Goal: Task Accomplishment & Management: Manage account settings

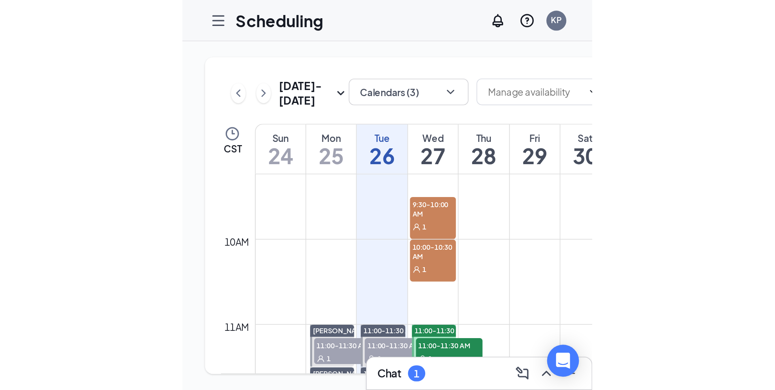
scroll to position [480, 0]
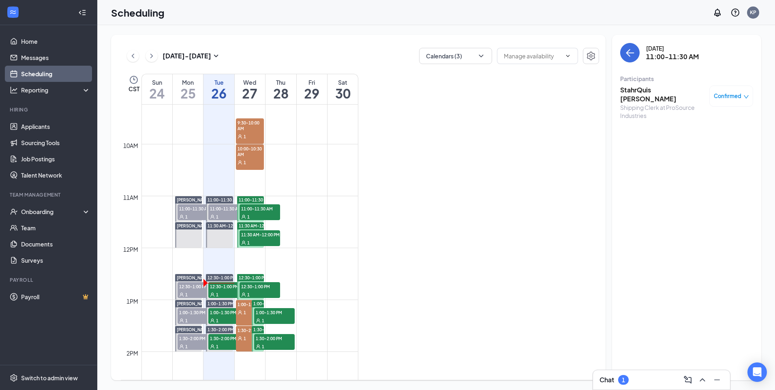
drag, startPoint x: 629, startPoint y: 387, endPoint x: 636, endPoint y: 390, distance: 6.9
click at [386, 255] on div "Chat 1" at bounding box center [661, 379] width 137 height 19
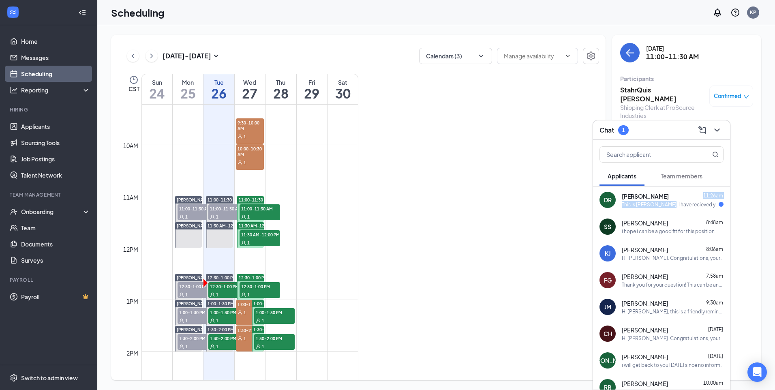
click at [386, 197] on div "[PERSON_NAME] 11:26am This is [PERSON_NAME]. I have recieved your invitation an…" at bounding box center [673, 200] width 102 height 16
drag, startPoint x: 674, startPoint y: 197, endPoint x: 679, endPoint y: 204, distance: 8.9
click at [386, 204] on div "This is [PERSON_NAME]. I have recieved your invitation and will contact you asa…" at bounding box center [670, 204] width 97 height 7
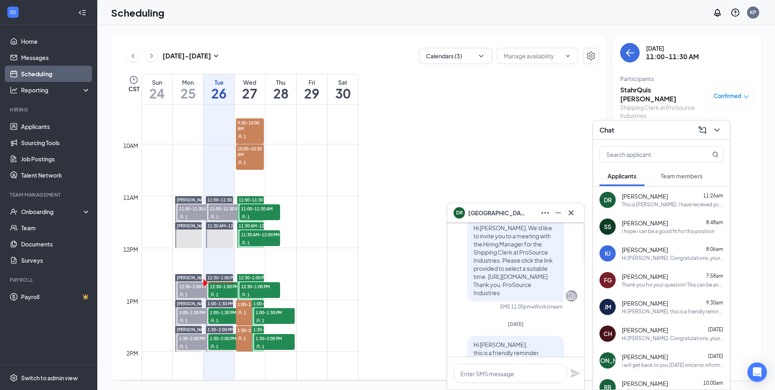
scroll to position [0, 0]
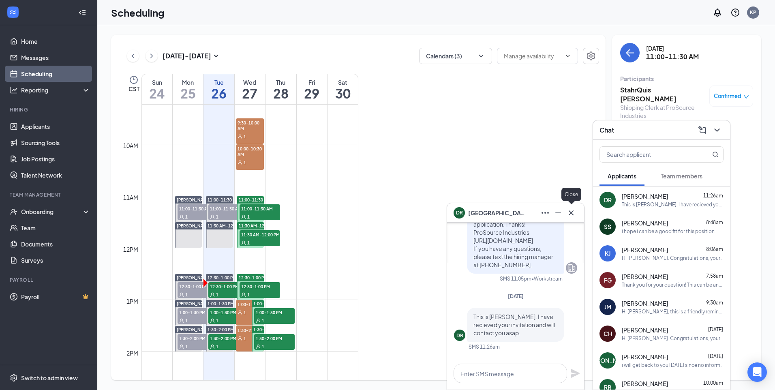
click at [386, 212] on icon "Cross" at bounding box center [572, 213] width 10 height 10
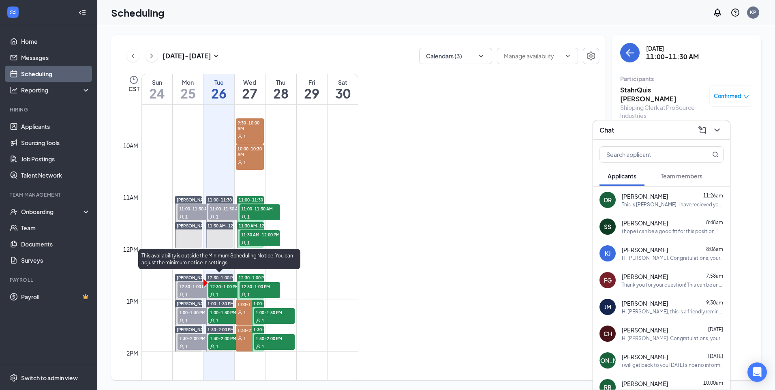
click at [223, 255] on span "12:30-1:00 PM" at bounding box center [228, 286] width 41 height 8
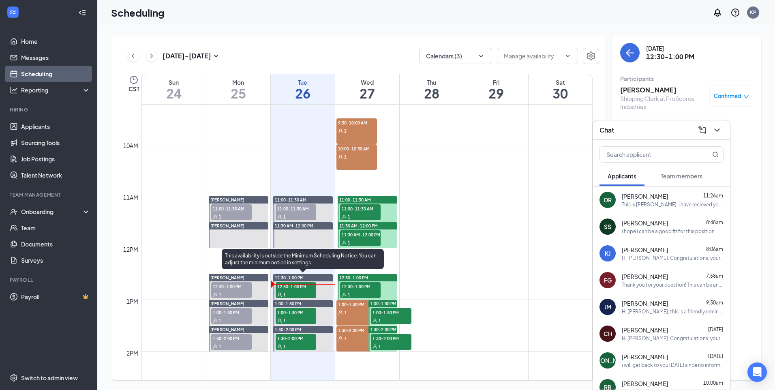
click at [291, 255] on div "1" at bounding box center [296, 294] width 41 height 8
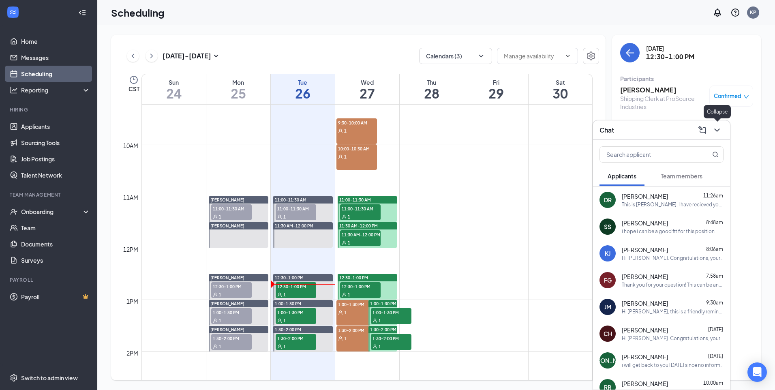
click at [386, 129] on icon "ChevronDown" at bounding box center [717, 130] width 5 height 3
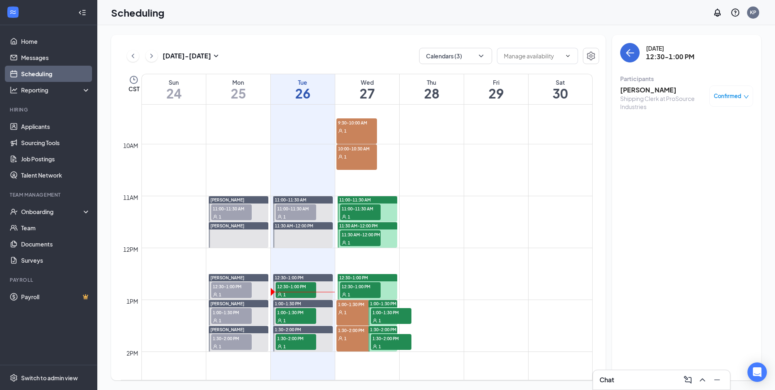
click at [386, 255] on div "Chat" at bounding box center [662, 380] width 124 height 13
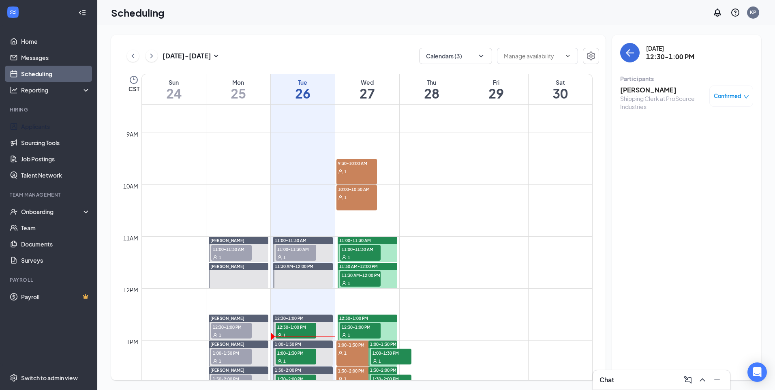
scroll to position [480, 0]
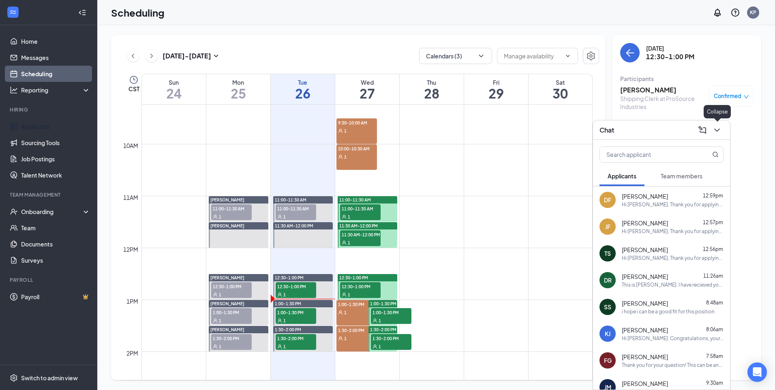
click at [386, 129] on icon "ChevronDown" at bounding box center [718, 130] width 10 height 10
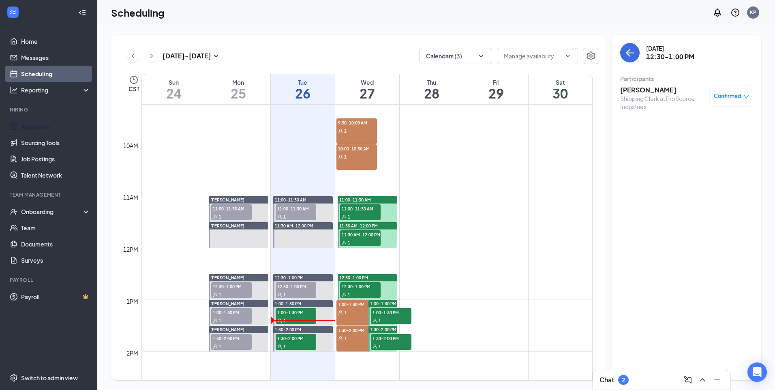
click at [386, 90] on h3 "[PERSON_NAME]" at bounding box center [663, 90] width 85 height 9
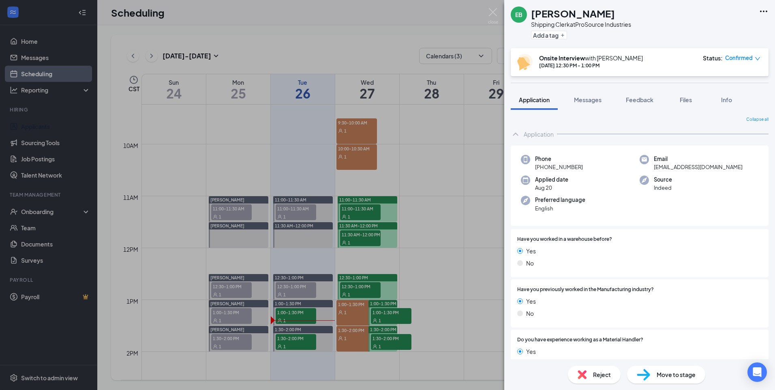
click at [386, 255] on img at bounding box center [582, 374] width 9 height 9
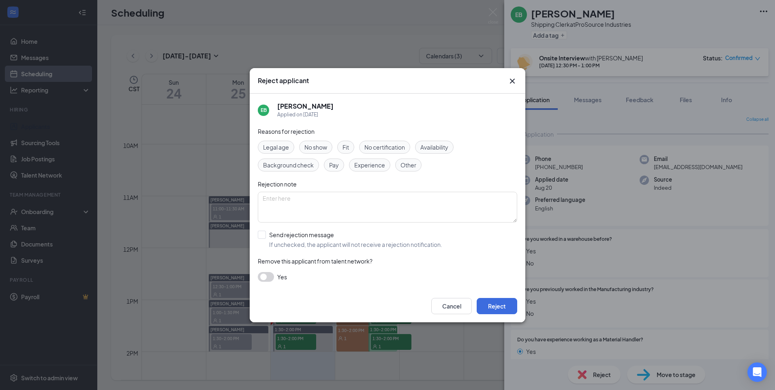
click at [316, 151] on span "No show" at bounding box center [316, 147] width 23 height 9
click at [271, 232] on input "Send rejection message If unchecked, the applicant will not receive a rejection…" at bounding box center [350, 240] width 185 height 18
checkbox input "true"
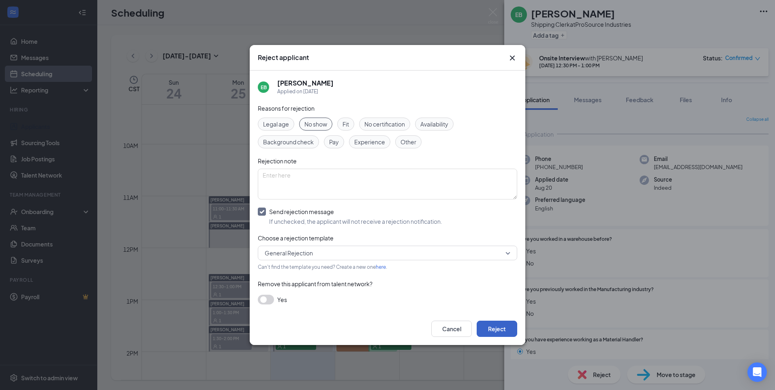
click at [386, 255] on button "Reject" at bounding box center [497, 329] width 41 height 16
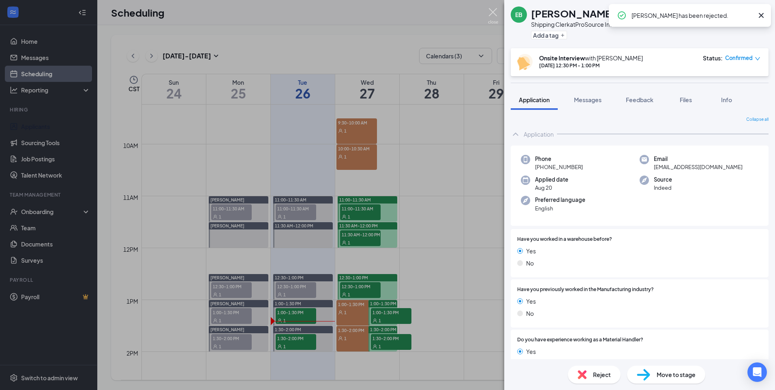
click at [386, 16] on img at bounding box center [493, 16] width 10 height 16
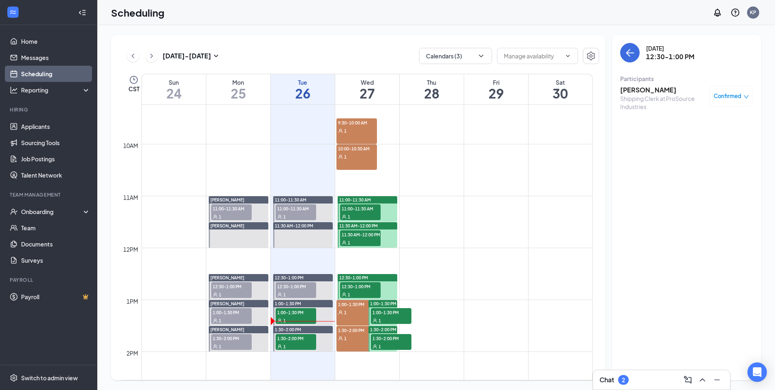
click at [386, 255] on div "Chat 2" at bounding box center [662, 380] width 124 height 13
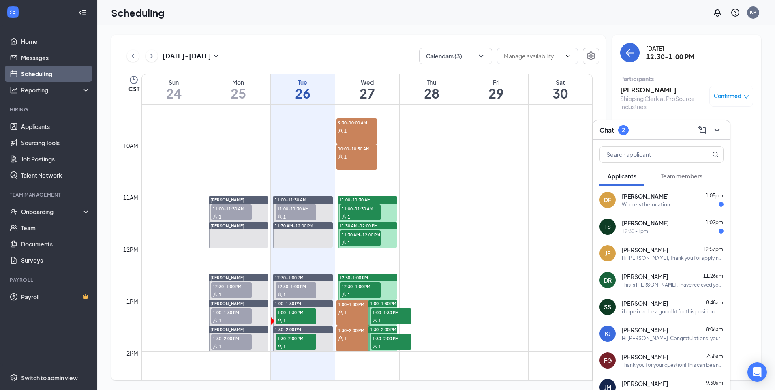
click at [386, 207] on div "Where is the location" at bounding box center [646, 204] width 48 height 7
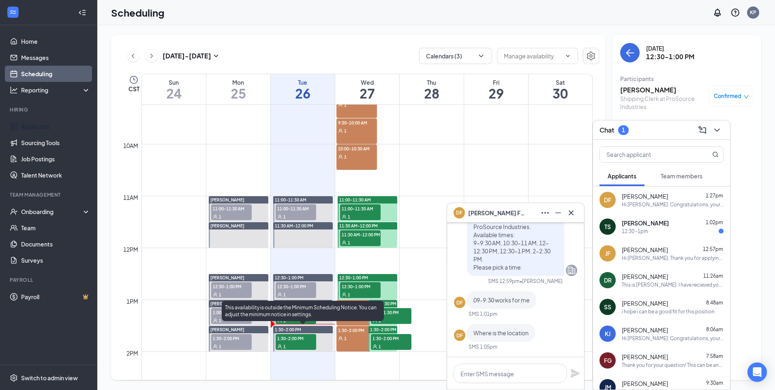
click at [292, 255] on span "1:30-2:00 PM" at bounding box center [296, 338] width 41 height 8
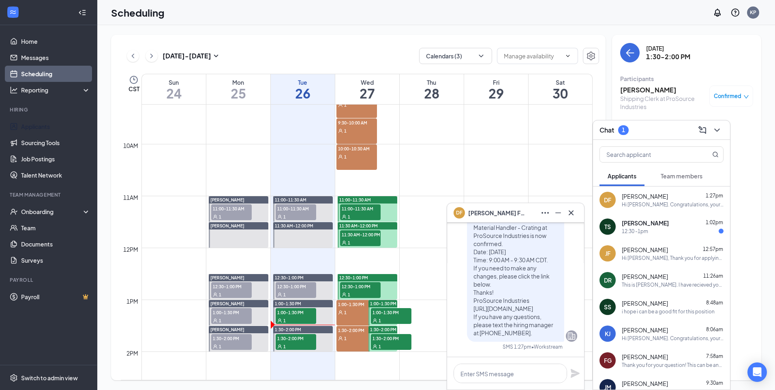
click at [386, 201] on div "Hi [PERSON_NAME]. Congratulations, your meeting with ProSource Industries for M…" at bounding box center [673, 204] width 102 height 7
click at [386, 255] on textarea at bounding box center [511, 373] width 114 height 19
click at [386, 255] on textarea "[STREET_ADDRESS]" at bounding box center [511, 373] width 114 height 19
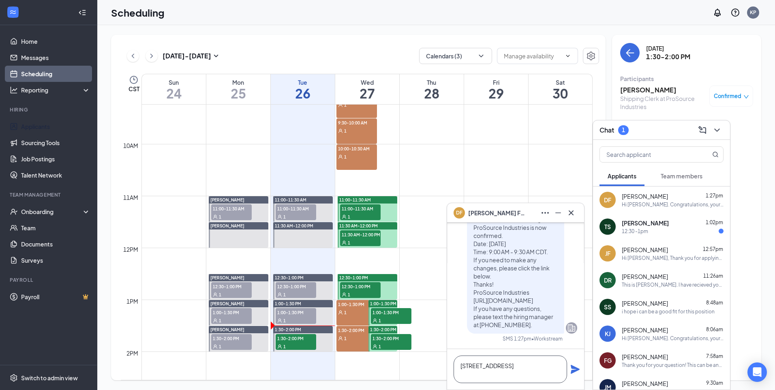
drag, startPoint x: 498, startPoint y: 381, endPoint x: 501, endPoint y: 376, distance: 5.8
click at [386, 255] on textarea "[STREET_ADDRESS]" at bounding box center [511, 370] width 114 height 28
type textarea "[STREET_ADDRESS]"
click at [386, 255] on icon "Plane" at bounding box center [575, 369] width 9 height 9
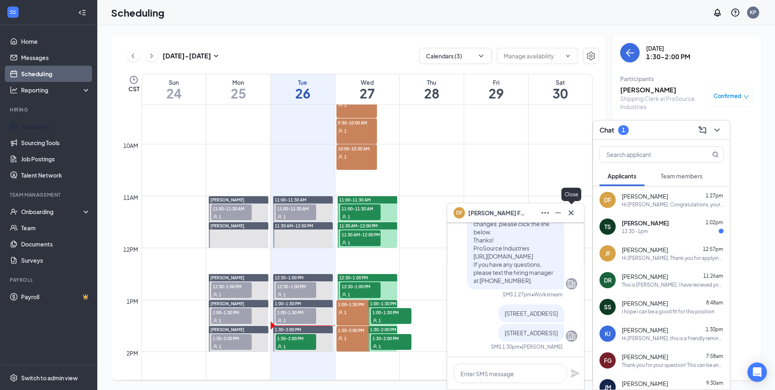
click at [386, 218] on div at bounding box center [571, 212] width 13 height 13
click at [386, 211] on icon "Cross" at bounding box center [572, 213] width 10 height 10
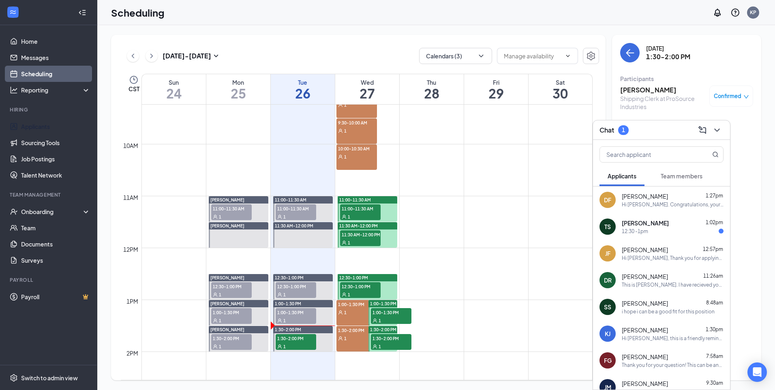
scroll to position [439, 0]
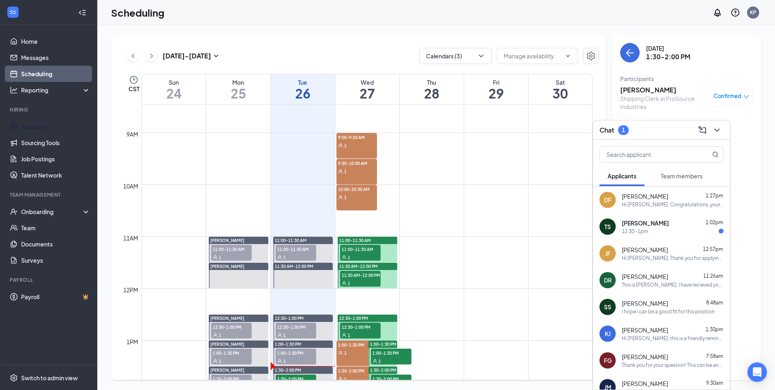
click at [386, 232] on div "12:30 -1pm" at bounding box center [673, 231] width 102 height 7
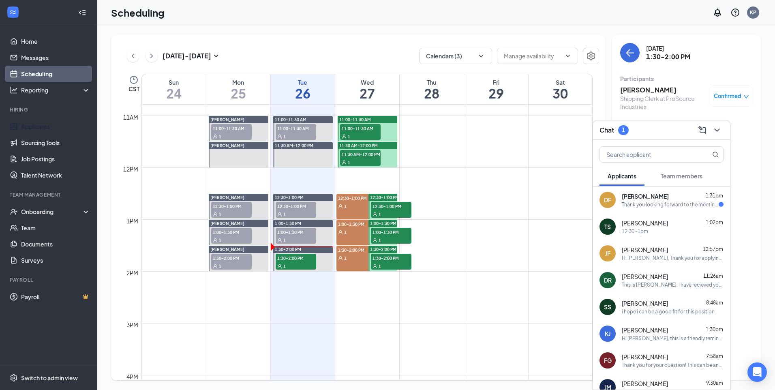
scroll to position [561, 0]
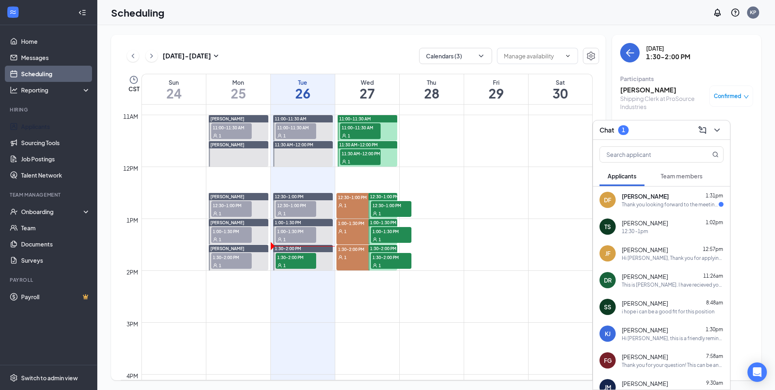
click at [386, 204] on div "Thank you looking forward to the meeting!" at bounding box center [670, 204] width 97 height 7
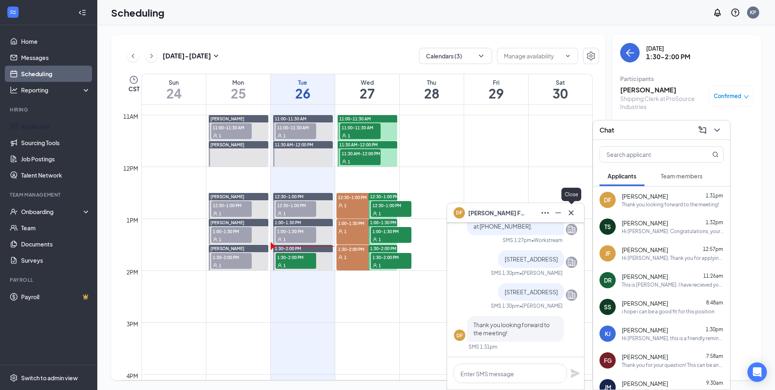
click at [386, 215] on icon "Cross" at bounding box center [572, 213] width 10 height 10
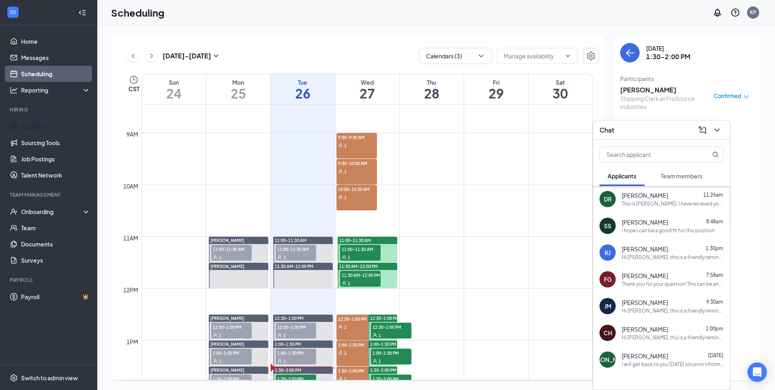
scroll to position [0, 0]
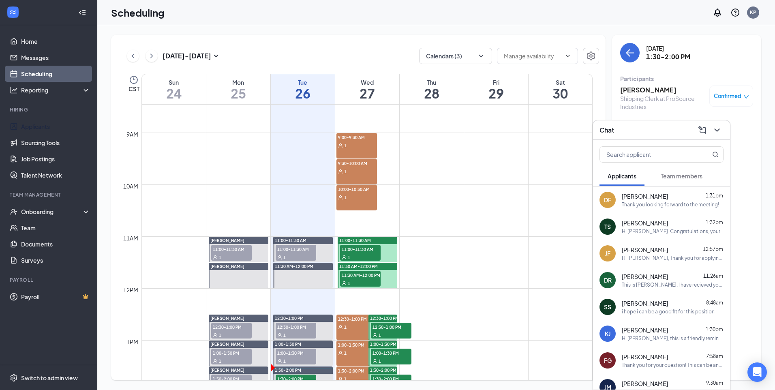
click at [356, 144] on div "1" at bounding box center [357, 145] width 41 height 8
click at [386, 93] on h3 "[PERSON_NAME]" at bounding box center [663, 90] width 85 height 9
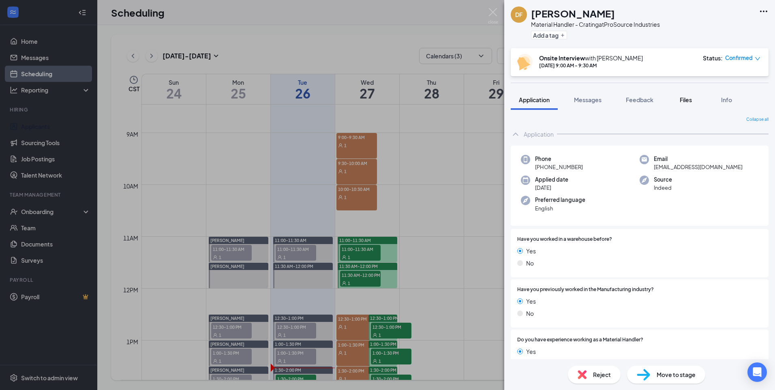
click at [386, 97] on div "Files" at bounding box center [686, 100] width 16 height 8
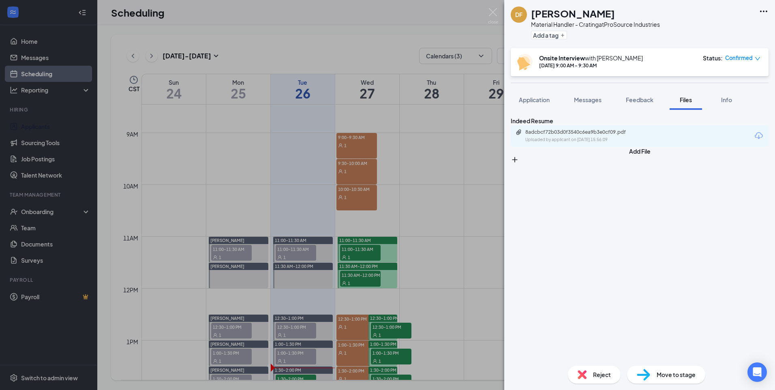
click at [386, 147] on div "8adcbcf72b03d0f3540c6ea9b3e0cf09.pdf Uploaded by applicant on [DATE] 15:56:09" at bounding box center [640, 135] width 258 height 21
click at [386, 143] on div "Uploaded by applicant on [DATE] 15:56:09" at bounding box center [587, 140] width 122 height 6
click at [386, 182] on div "DF [PERSON_NAME] Material Handler - Crating at ProSource Industries Add a tag O…" at bounding box center [387, 195] width 775 height 390
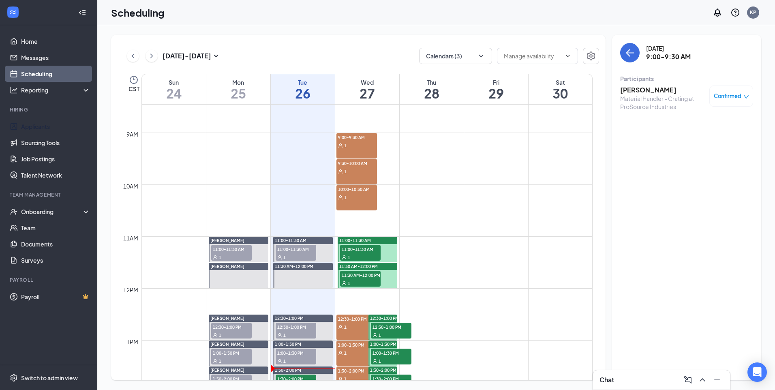
click at [371, 170] on div "1" at bounding box center [357, 171] width 41 height 8
click at [365, 195] on div "1" at bounding box center [357, 197] width 41 height 8
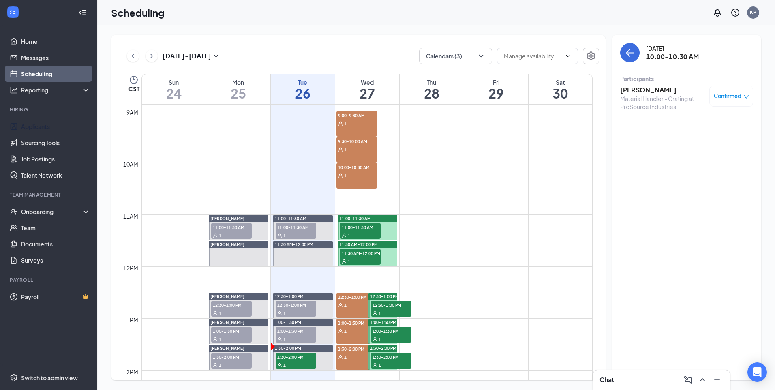
scroll to position [480, 0]
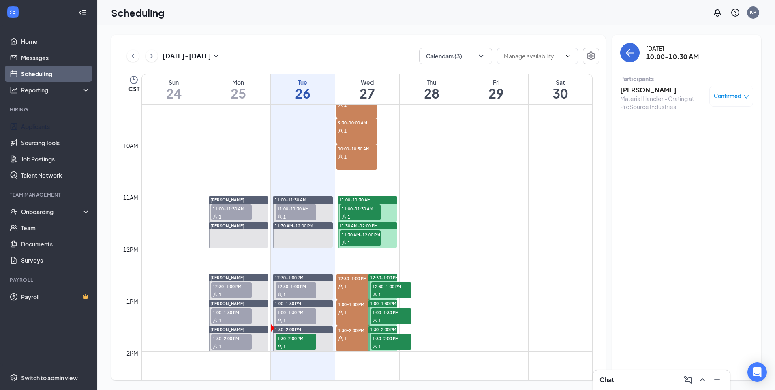
click at [358, 255] on div "1" at bounding box center [357, 286] width 41 height 8
click at [386, 89] on h3 "[PERSON_NAME]" at bounding box center [663, 90] width 85 height 9
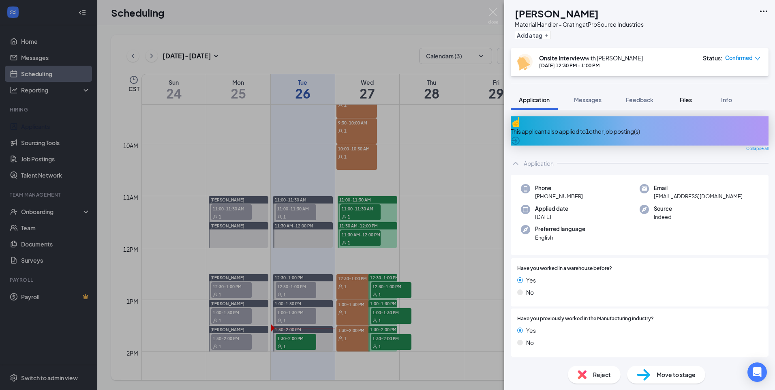
click at [386, 101] on span "Files" at bounding box center [686, 99] width 12 height 7
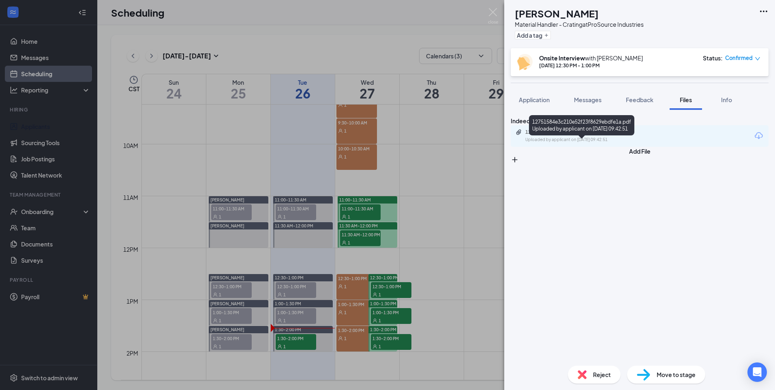
click at [386, 135] on div "12751584e3c210e52f23f8629ebdfe1a.pdf" at bounding box center [583, 132] width 114 height 6
click at [386, 11] on img at bounding box center [493, 16] width 10 height 16
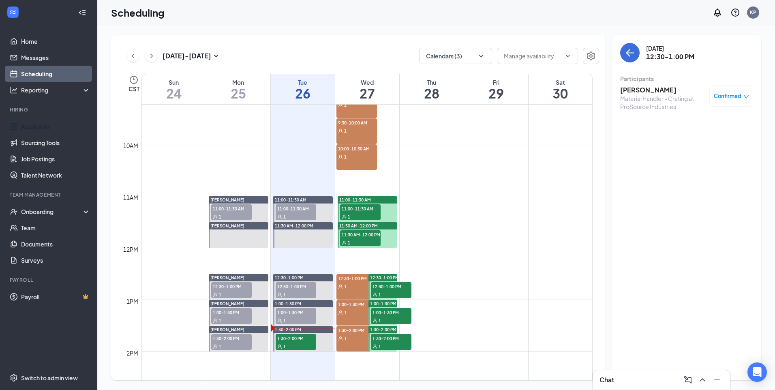
click at [357, 255] on div "12:30-1:00 PM 1" at bounding box center [357, 287] width 41 height 26
click at [356, 255] on span "1:30-2:00 PM" at bounding box center [357, 330] width 41 height 8
click at [354, 255] on div "1" at bounding box center [357, 312] width 41 height 8
click at [348, 255] on div "1" at bounding box center [357, 338] width 41 height 8
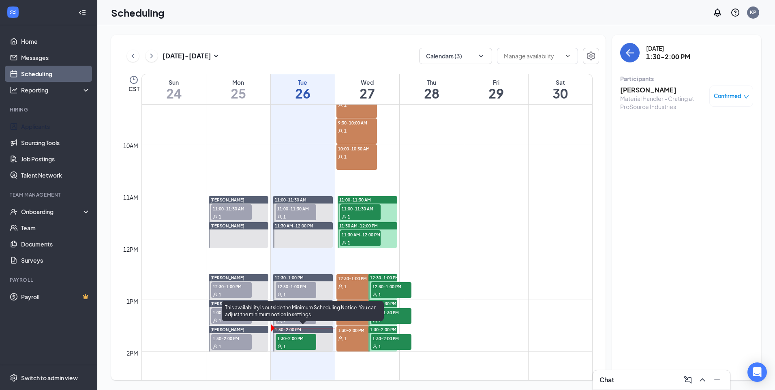
click at [309, 255] on span "1:30-2:00 PM" at bounding box center [296, 338] width 41 height 8
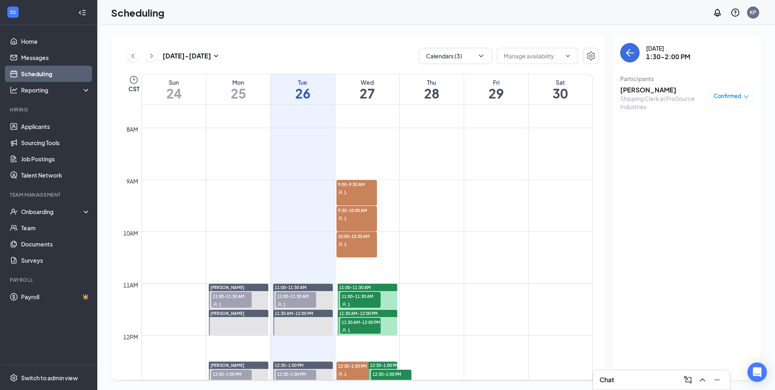
scroll to position [439, 0]
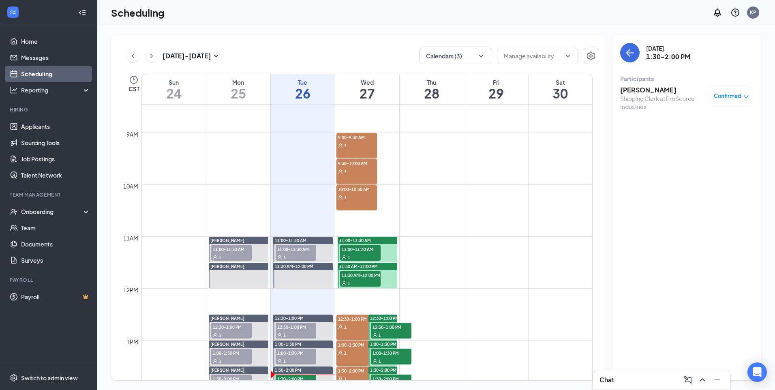
click at [386, 255] on div "Chat" at bounding box center [662, 380] width 124 height 13
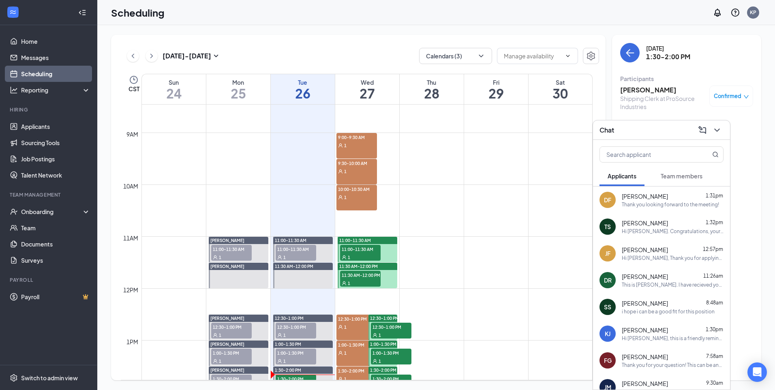
click at [386, 204] on div "Thank you looking forward to the meeting!" at bounding box center [670, 204] width 97 height 7
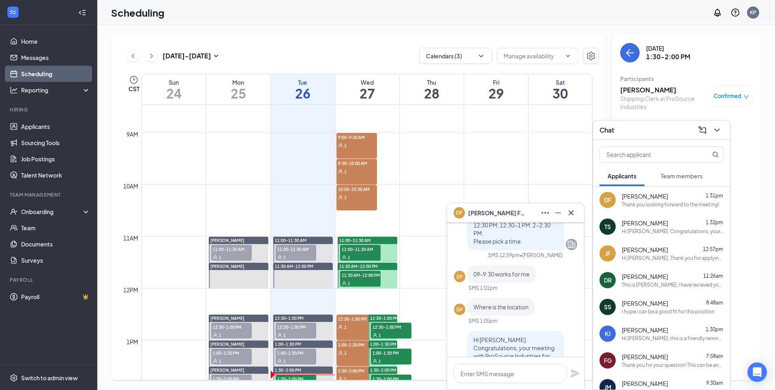
scroll to position [-203, 0]
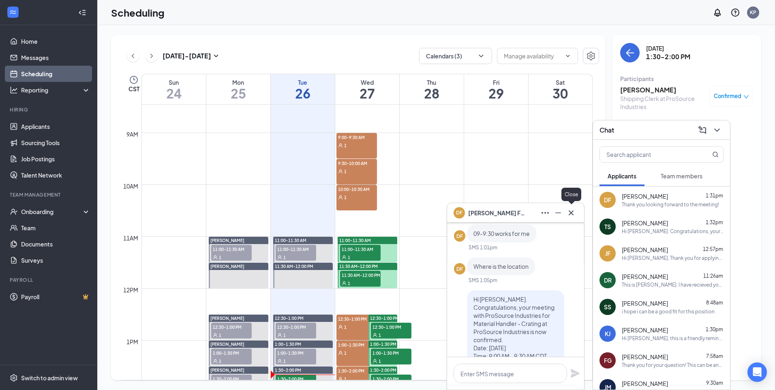
click at [386, 216] on icon "Cross" at bounding box center [572, 213] width 10 height 10
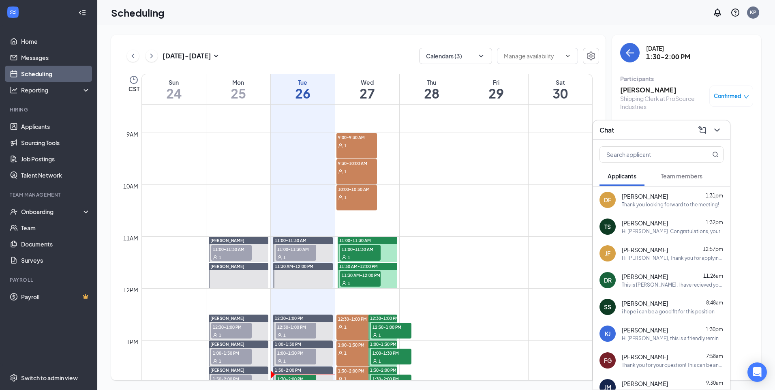
click at [386, 235] on div "TS [PERSON_NAME] 1:32pm Hi Trevon. Congratulations, your meeting with ProSource…" at bounding box center [661, 226] width 137 height 27
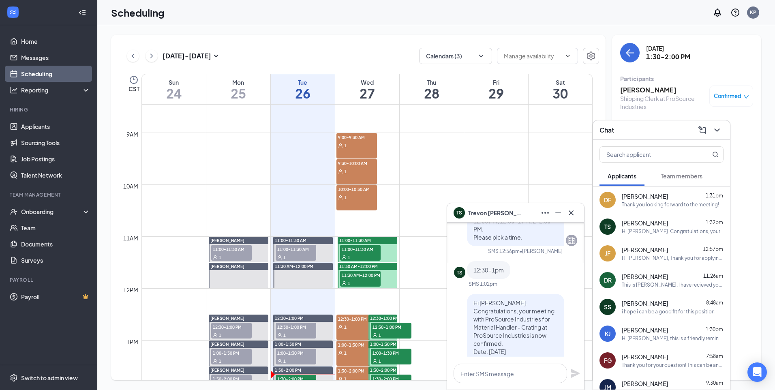
scroll to position [-81, 0]
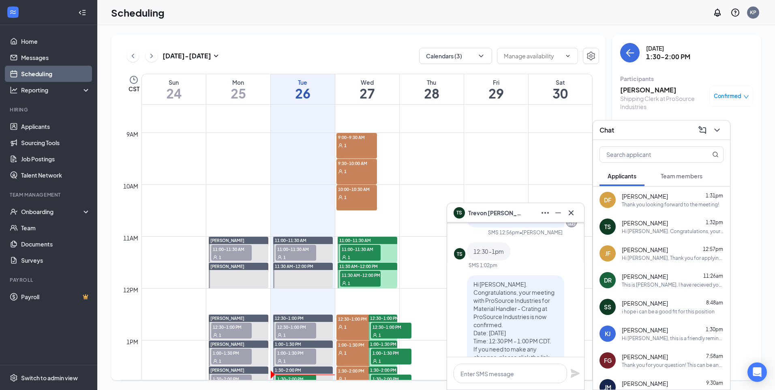
click at [386, 214] on icon "Cross" at bounding box center [572, 213] width 10 height 10
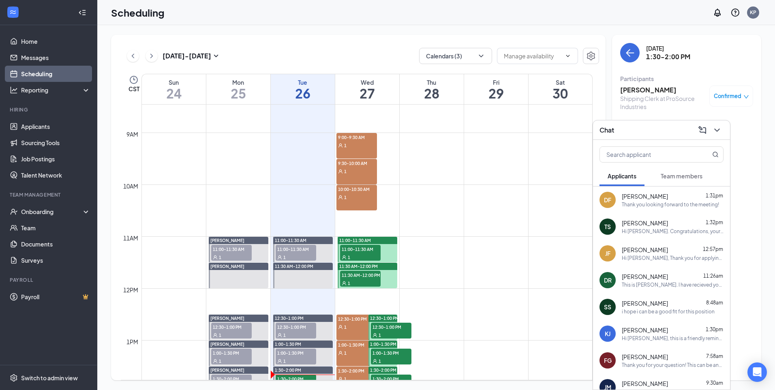
click at [386, 253] on span "[PERSON_NAME]" at bounding box center [645, 250] width 46 height 8
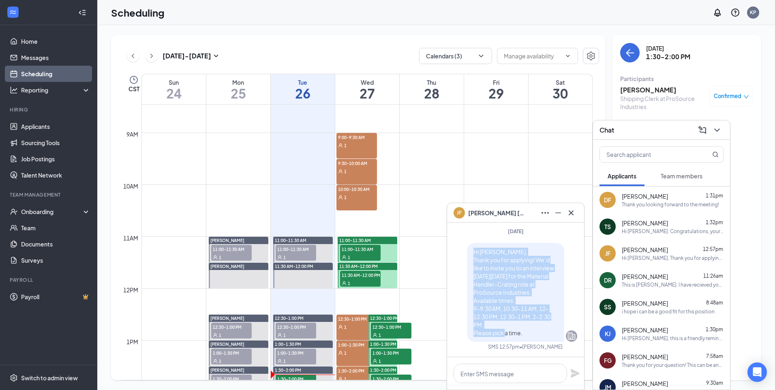
drag, startPoint x: 533, startPoint y: 333, endPoint x: 468, endPoint y: 252, distance: 104.1
click at [386, 252] on p "Hi [PERSON_NAME], Thank you for applying! We’d like to invite you to an intervi…" at bounding box center [516, 292] width 84 height 89
drag, startPoint x: 468, startPoint y: 252, endPoint x: 497, endPoint y: 291, distance: 49.0
copy span "Hi [PERSON_NAME], Thank you for applying! We’d like to invite you to an intervi…"
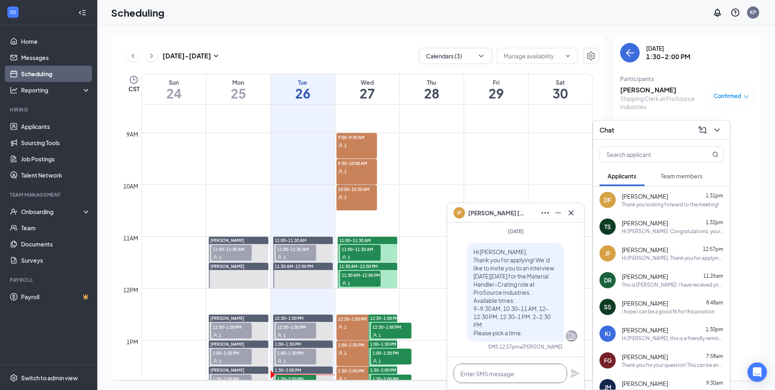
click at [386, 255] on textarea at bounding box center [511, 373] width 114 height 19
paste textarea "Hi [PERSON_NAME], Thank you for applying! We’d like to invite you to an intervi…"
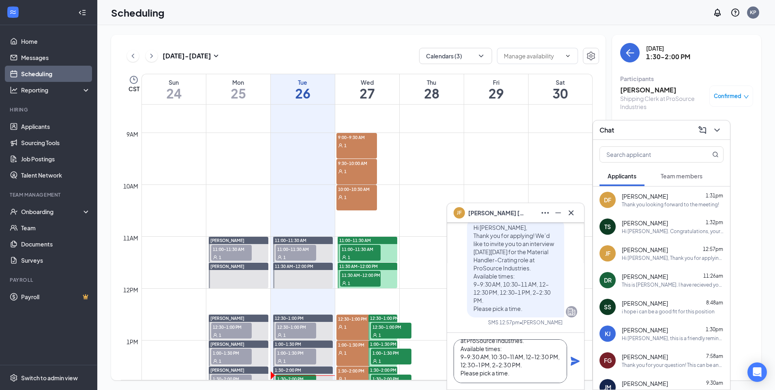
scroll to position [0, 0]
drag, startPoint x: 547, startPoint y: 365, endPoint x: 451, endPoint y: 356, distance: 96.1
click at [386, 255] on div "Hi [PERSON_NAME], Thank you for applying! We’d like to invite you to an intervi…" at bounding box center [515, 361] width 137 height 57
click at [386, 255] on textarea "Hi [PERSON_NAME], Thank you for applying! We’d like to invite you to an intervi…" at bounding box center [511, 361] width 114 height 44
drag, startPoint x: 537, startPoint y: 345, endPoint x: 479, endPoint y: 360, distance: 59.5
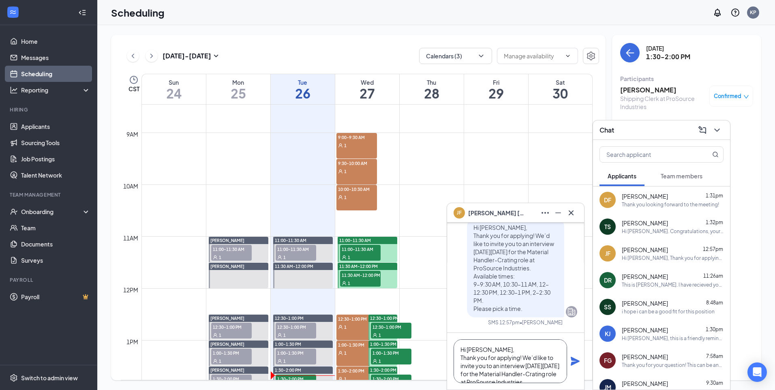
click at [386, 255] on textarea "Hi [PERSON_NAME], Thank you for applying! We’d like to invite you to an intervi…" at bounding box center [511, 361] width 114 height 44
drag, startPoint x: 461, startPoint y: 358, endPoint x: 558, endPoint y: 368, distance: 97.9
click at [386, 255] on textarea "Hi [PERSON_NAME], Thank you for applying! We’d like to invite you to an intervi…" at bounding box center [511, 361] width 114 height 44
drag, startPoint x: 548, startPoint y: 363, endPoint x: 462, endPoint y: 359, distance: 86.1
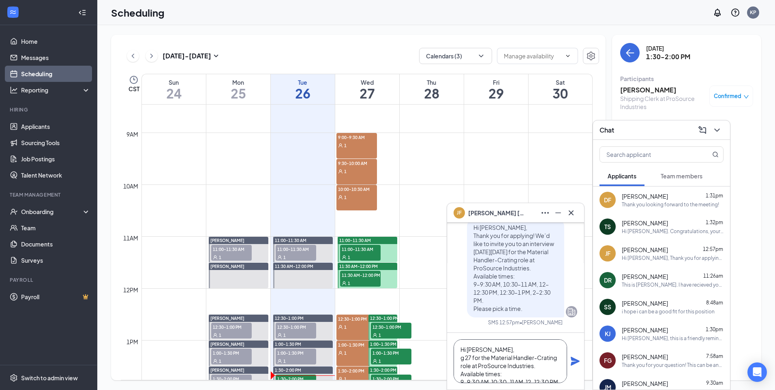
click at [386, 255] on textarea "Hi [PERSON_NAME], g 27 for the Material Handler-Crating role at ProSource Indus…" at bounding box center [511, 361] width 114 height 44
click at [386, 255] on textarea "Hi [PERSON_NAME], Available times: 9–9:30 AM, 10:30–11 AM, 12–12:30 PM, 12:30–1…" at bounding box center [511, 361] width 114 height 44
click at [386, 255] on textarea "Hi [PERSON_NAME], These are the updated available times: 9–9:30 AM, 10:30–11 AM…" at bounding box center [511, 361] width 114 height 44
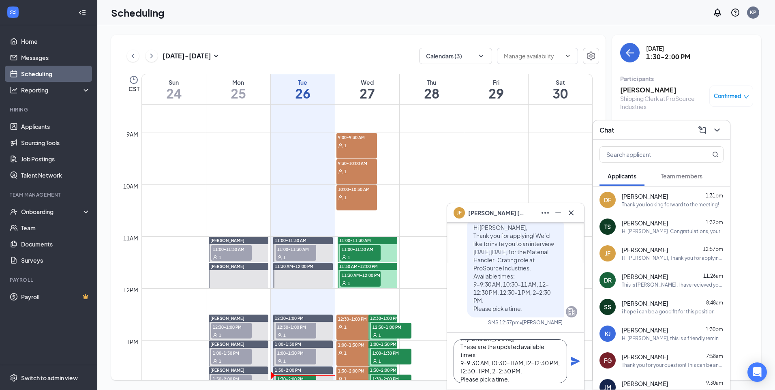
scroll to position [17, 0]
drag, startPoint x: 489, startPoint y: 358, endPoint x: 459, endPoint y: 358, distance: 30.4
click at [386, 255] on textarea "Hi [PERSON_NAME], These are the updated available times: 9–9:30 AM, 10:30–11 AM…" at bounding box center [511, 361] width 114 height 44
drag, startPoint x: 530, startPoint y: 358, endPoint x: 554, endPoint y: 358, distance: 23.1
click at [386, 255] on textarea "Hi [PERSON_NAME], These are the updated available times: 10:30–11 AM, 12–12:30 …" at bounding box center [511, 361] width 114 height 44
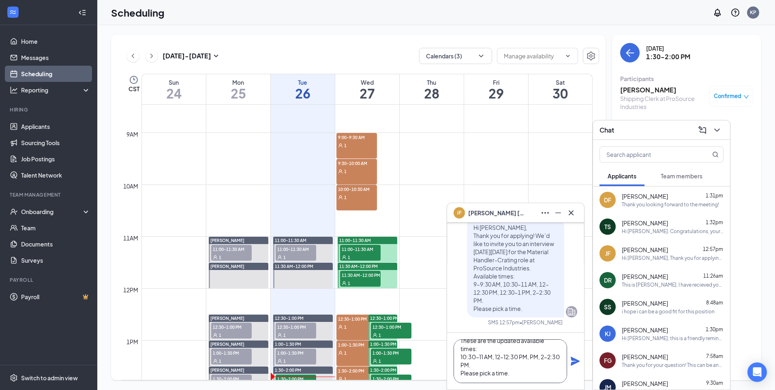
click at [386, 255] on textarea "Hi [PERSON_NAME], These are the updated available times: 10:30–11 AM, 12–12:30 …" at bounding box center [511, 361] width 114 height 44
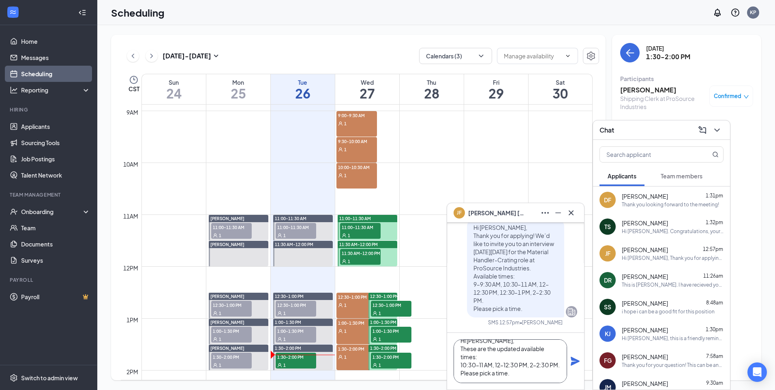
scroll to position [480, 0]
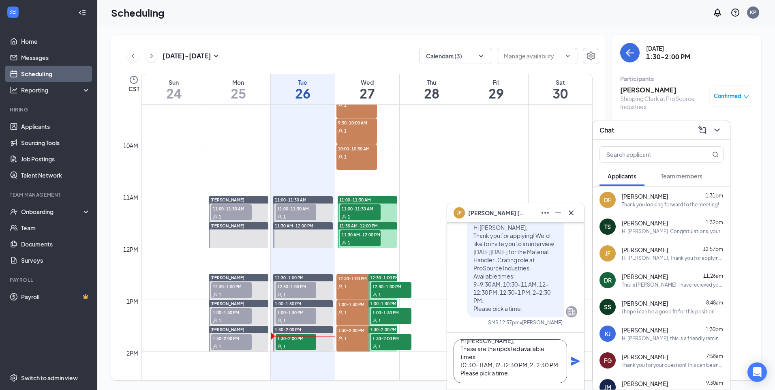
drag, startPoint x: 448, startPoint y: 374, endPoint x: 402, endPoint y: 374, distance: 45.8
click at [386, 255] on div "[PERSON_NAME] [PERSON_NAME] [PERSON_NAME] Applicant Material Handler - Crating …" at bounding box center [436, 207] width 678 height 365
type textarea "Hi [PERSON_NAME], These are the updated available times: 10:30–11 AM, 12–12:30 …"
click at [386, 255] on icon "Plane" at bounding box center [575, 361] width 9 height 9
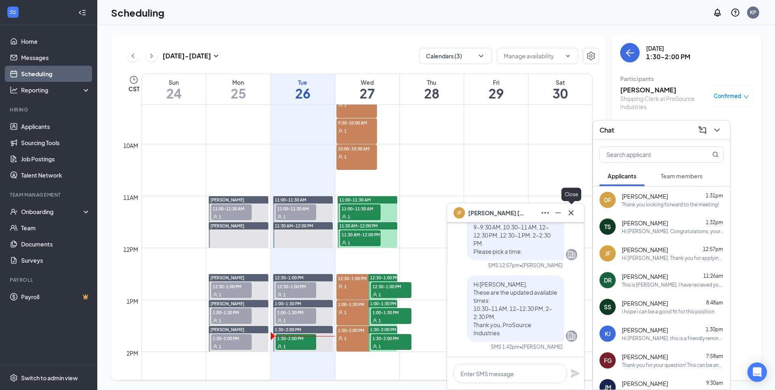
click at [386, 213] on icon "Cross" at bounding box center [572, 213] width 10 height 10
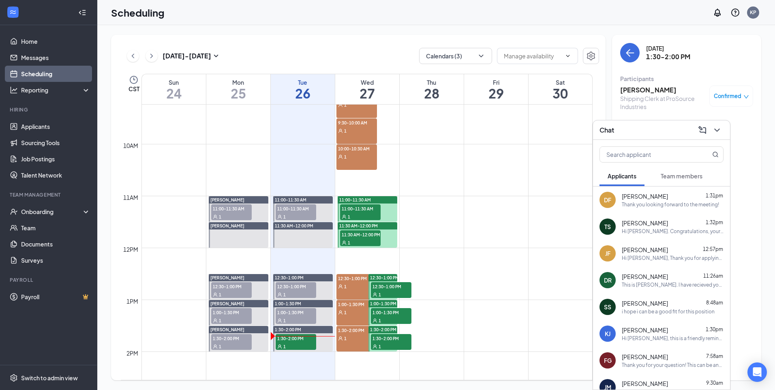
click at [386, 253] on span "[PERSON_NAME]" at bounding box center [645, 250] width 46 height 8
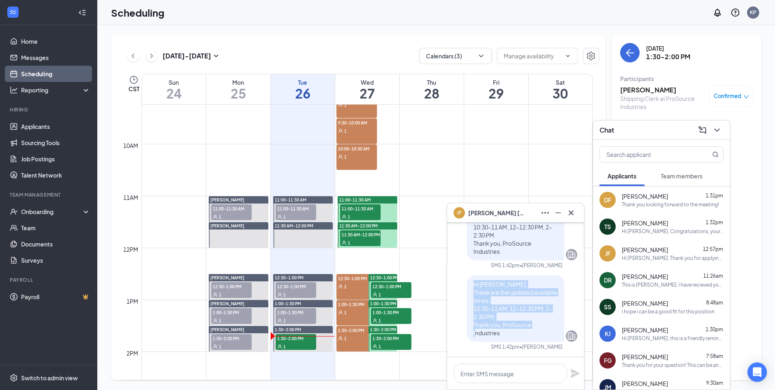
drag, startPoint x: 513, startPoint y: 331, endPoint x: 468, endPoint y: 284, distance: 64.3
click at [386, 255] on p "Hi [PERSON_NAME], These are the updated available times: 10:30–11 AM, 12–12:30 …" at bounding box center [516, 308] width 84 height 57
drag, startPoint x: 468, startPoint y: 284, endPoint x: 485, endPoint y: 302, distance: 24.4
drag, startPoint x: 485, startPoint y: 302, endPoint x: 616, endPoint y: 113, distance: 230.2
click at [386, 113] on div "[DATE] 1:30-2:00 PM Participants [PERSON_NAME] Shipping Clerk at ProSource Indu…" at bounding box center [686, 208] width 149 height 346
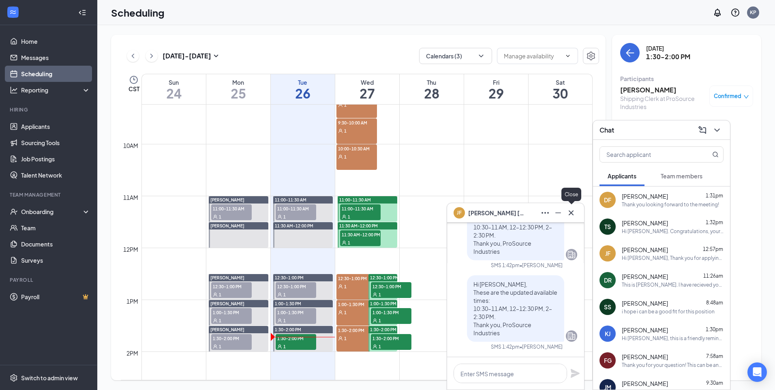
click at [386, 209] on icon "Cross" at bounding box center [572, 213] width 10 height 10
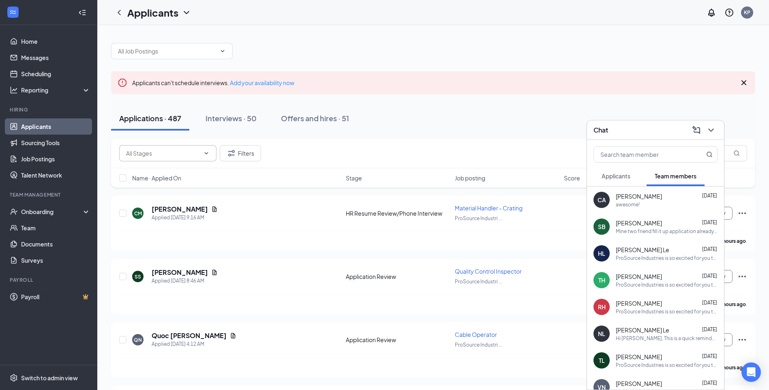
click at [168, 159] on span at bounding box center [167, 153] width 97 height 16
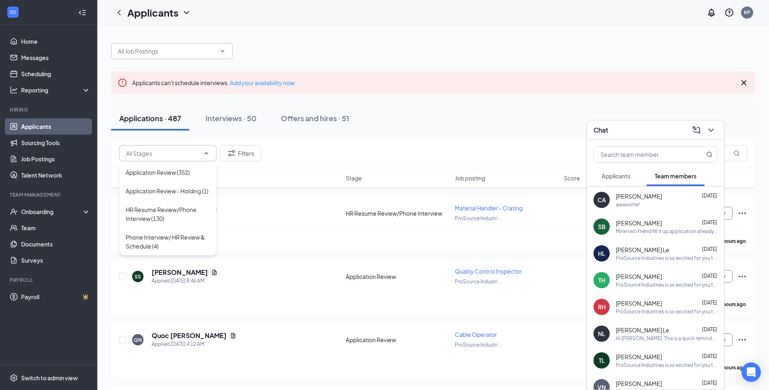
click at [207, 54] on input "text" at bounding box center [167, 51] width 98 height 9
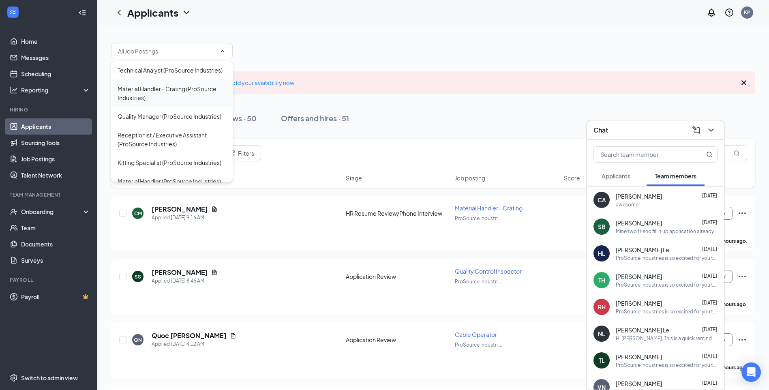
click at [197, 97] on div "Material Handler - Crating (ProSource Industries)" at bounding box center [172, 93] width 109 height 18
type input "Material Handler - Crating (ProSource Industries)"
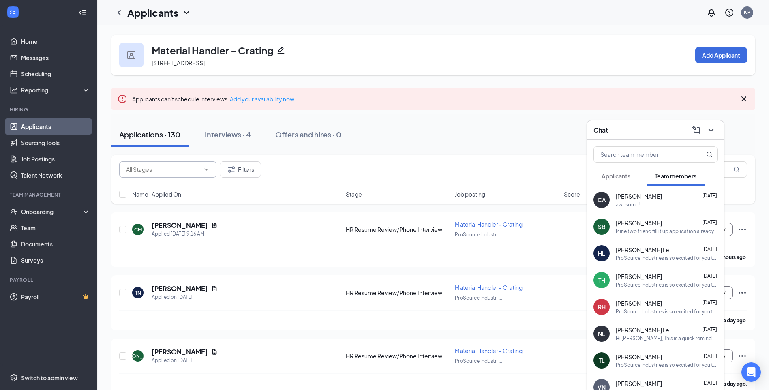
click at [177, 169] on input "text" at bounding box center [163, 169] width 74 height 9
click at [324, 165] on div "Filters" at bounding box center [433, 169] width 628 height 16
drag, startPoint x: 712, startPoint y: 131, endPoint x: 703, endPoint y: 153, distance: 24.4
click at [712, 131] on icon "ChevronDown" at bounding box center [711, 130] width 5 height 3
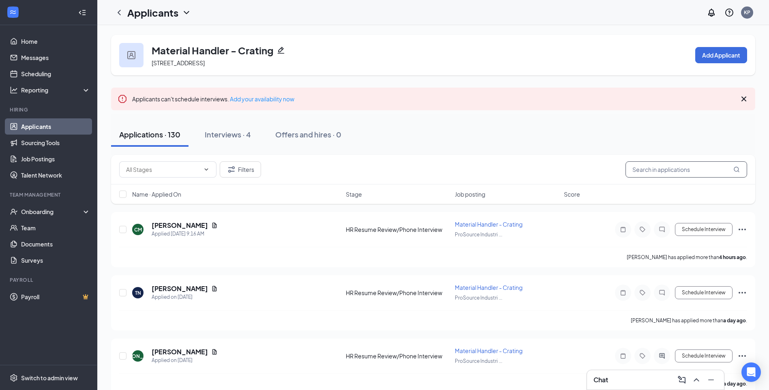
click at [683, 172] on input "text" at bounding box center [687, 169] width 122 height 16
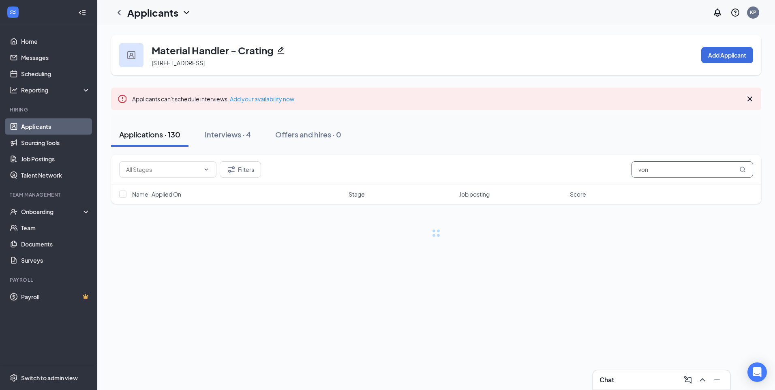
click at [666, 172] on input "von" at bounding box center [693, 169] width 122 height 16
click at [664, 174] on input "von" at bounding box center [693, 169] width 122 height 16
click at [664, 173] on input "von" at bounding box center [693, 169] width 122 height 16
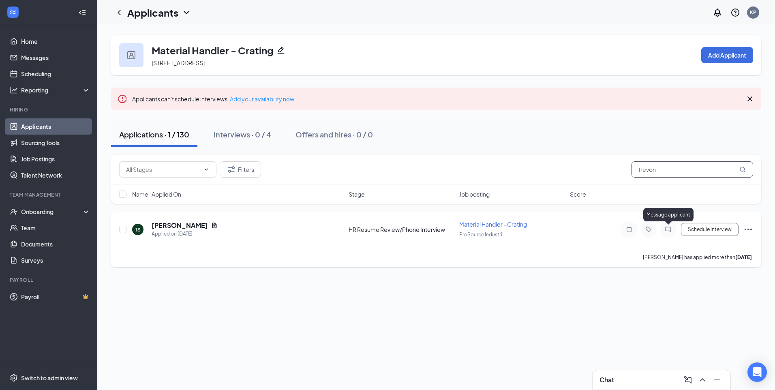
type input "trevon"
click at [670, 232] on icon "ChatInactive" at bounding box center [668, 229] width 5 height 5
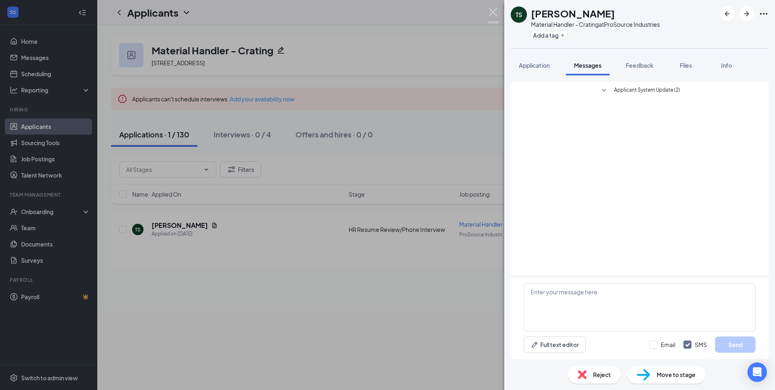
drag, startPoint x: 494, startPoint y: 13, endPoint x: 502, endPoint y: 39, distance: 27.7
click at [495, 13] on img at bounding box center [493, 16] width 10 height 16
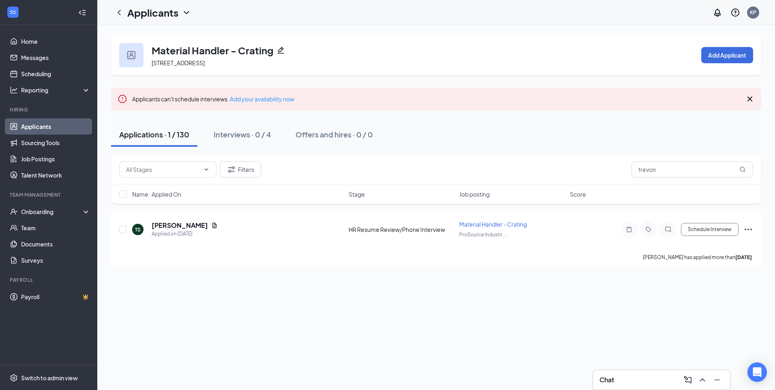
drag, startPoint x: 620, startPoint y: 379, endPoint x: 621, endPoint y: 384, distance: 5.3
click at [621, 384] on div "Chat" at bounding box center [662, 380] width 124 height 13
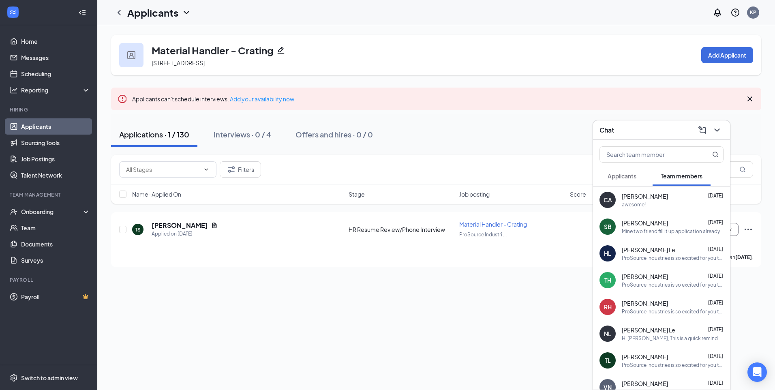
click at [631, 179] on span "Applicants" at bounding box center [622, 175] width 29 height 7
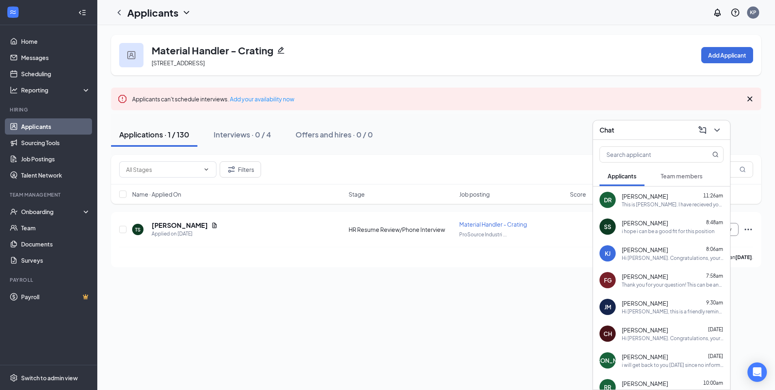
click at [665, 247] on span "[PERSON_NAME]" at bounding box center [645, 250] width 46 height 8
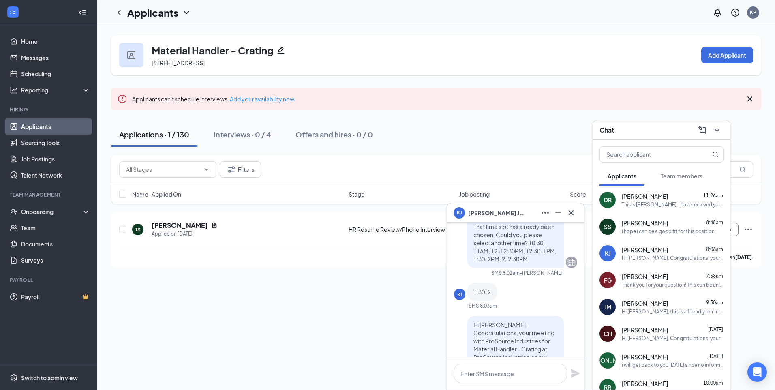
scroll to position [-162, 0]
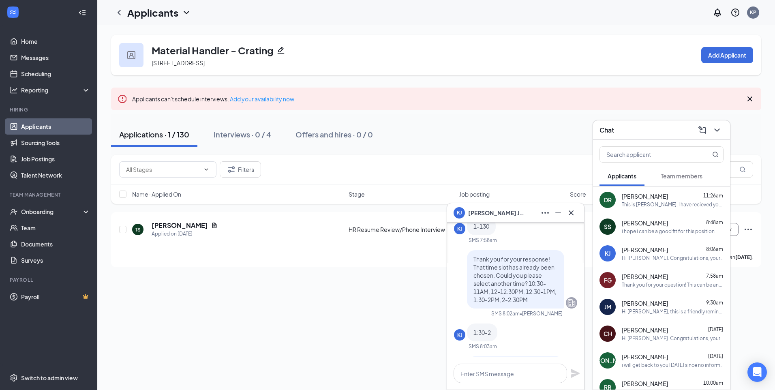
drag, startPoint x: 545, startPoint y: 284, endPoint x: 512, endPoint y: 271, distance: 34.8
click at [513, 271] on p "Thank you for your response! That time slot has already been chosen. Could you …" at bounding box center [516, 279] width 84 height 49
drag, startPoint x: 542, startPoint y: 294, endPoint x: 467, endPoint y: 251, distance: 86.9
click at [467, 251] on div "Thank you for your response! That time slot has already been chosen. Could you …" at bounding box center [515, 279] width 97 height 58
copy span "Thank you for your response! That time slot has already been chosen. Could you …"
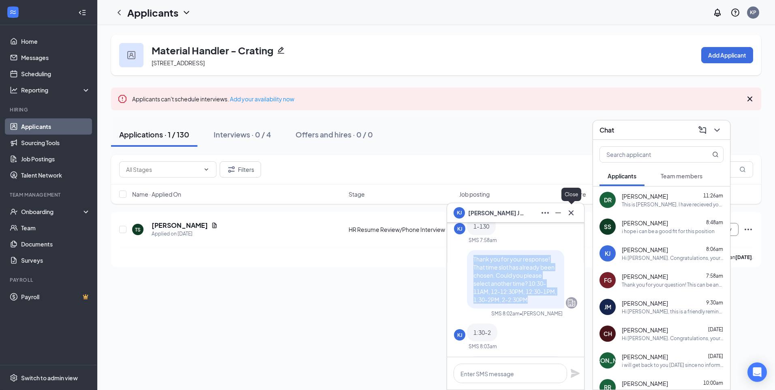
click at [571, 215] on icon "Cross" at bounding box center [572, 213] width 10 height 10
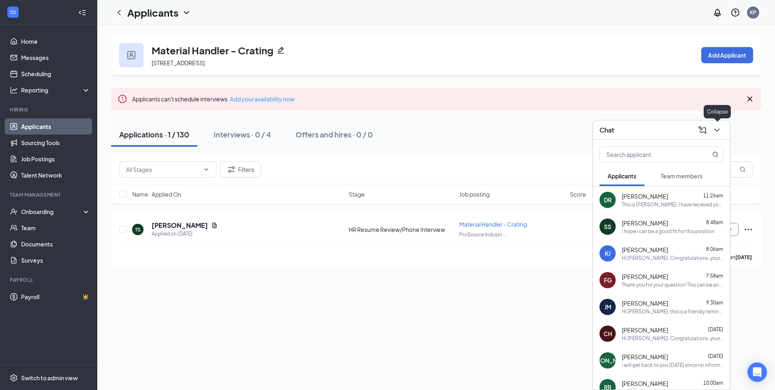
click at [719, 129] on icon "ChevronDown" at bounding box center [717, 130] width 5 height 3
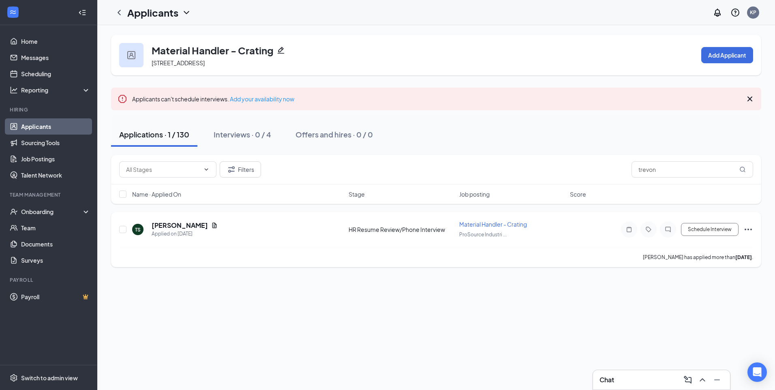
click at [666, 231] on icon "ChatInactive" at bounding box center [668, 229] width 5 height 5
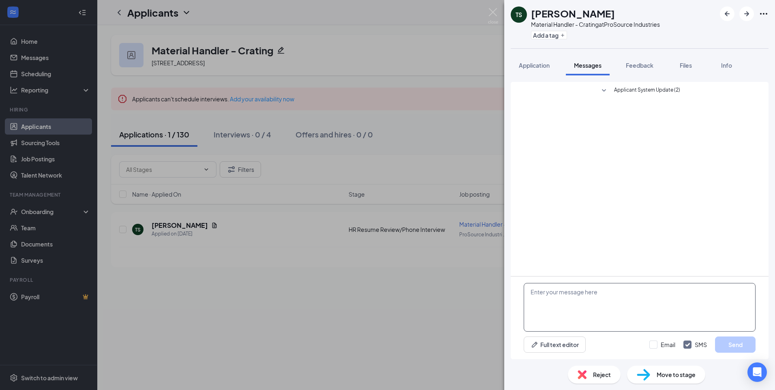
click at [596, 308] on textarea at bounding box center [640, 307] width 232 height 49
paste textarea "Thank you for your response! That time slot has already been chosen. Could you …"
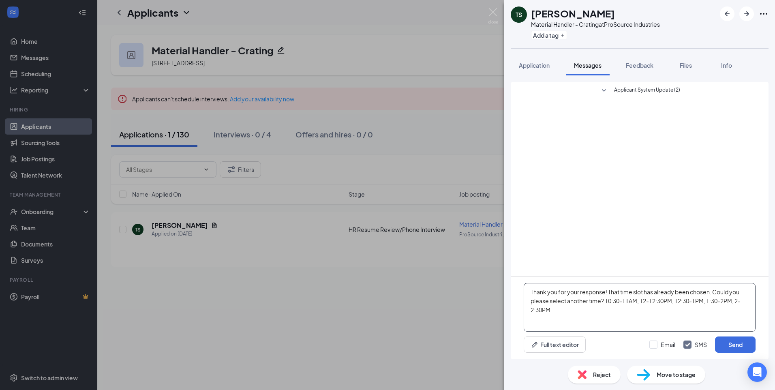
type textarea "Thank you for your response! That time slot has already been chosen. Could you …"
drag, startPoint x: 592, startPoint y: 312, endPoint x: 508, endPoint y: 263, distance: 96.7
click at [508, 263] on div "Applicant System Update (2) Thank you for your response! That time slot has alr…" at bounding box center [640, 217] width 271 height 284
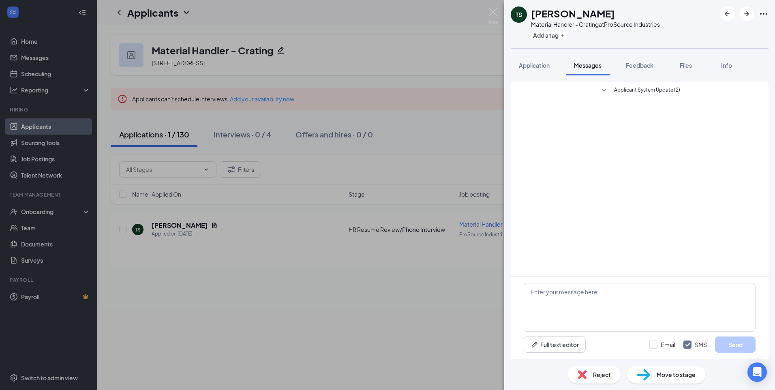
drag, startPoint x: 447, startPoint y: 320, endPoint x: 448, endPoint y: 331, distance: 11.4
click at [446, 326] on div "TS Trevon Sanders Material Handler - Crating at ProSource Industries Add a tag …" at bounding box center [387, 195] width 775 height 390
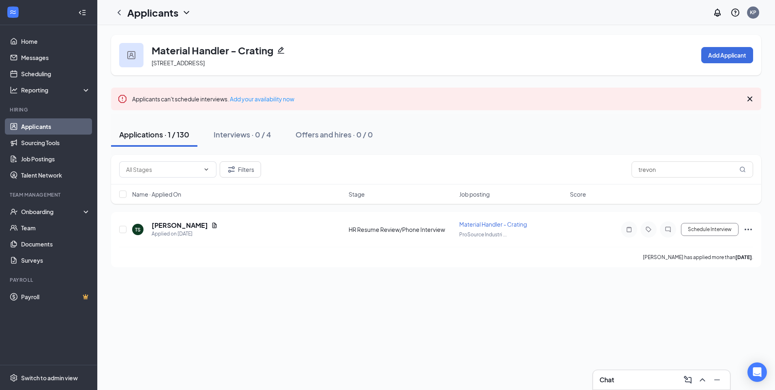
click at [668, 378] on div "Chat" at bounding box center [662, 380] width 124 height 13
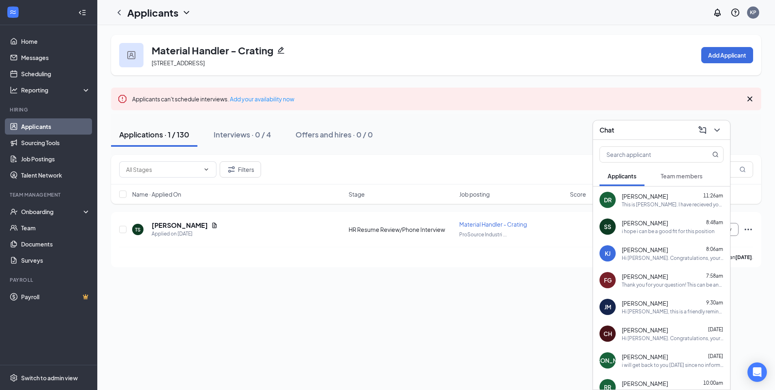
click at [662, 258] on div "Hi [PERSON_NAME]. Congratulations, your meeting with ProSource Industries for M…" at bounding box center [673, 258] width 102 height 7
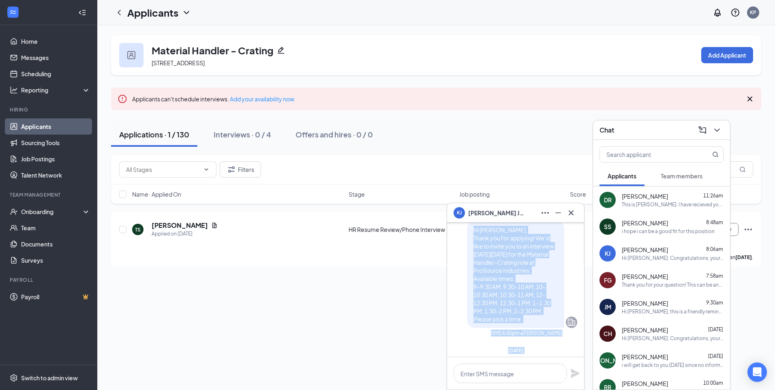
scroll to position [-432, 0]
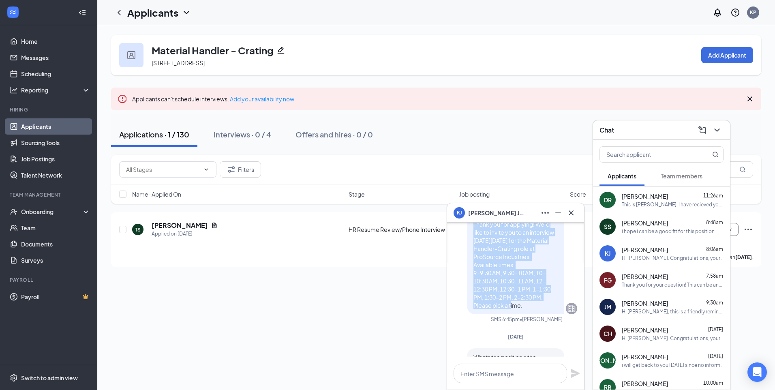
drag, startPoint x: 468, startPoint y: 263, endPoint x: 526, endPoint y: 298, distance: 66.8
click at [526, 298] on p "Hi [PERSON_NAME], Thank you for applying! We’d like to invite you to an intervi…" at bounding box center [516, 260] width 84 height 97
drag, startPoint x: 526, startPoint y: 298, endPoint x: 509, endPoint y: 277, distance: 26.3
copy span "Hi [PERSON_NAME], Thank you for applying! We’d like to invite you to an intervi…"
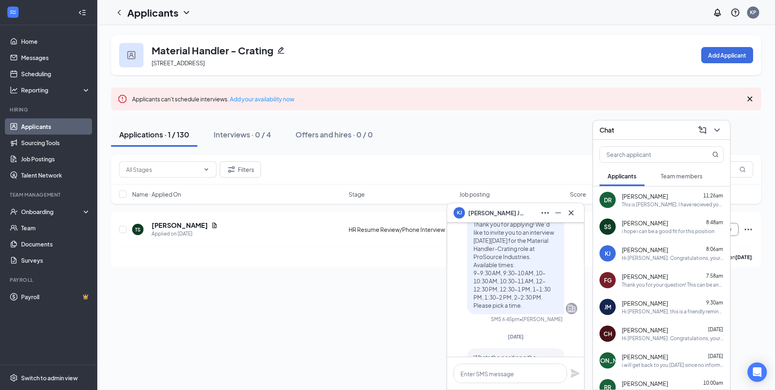
click at [372, 331] on div "Material Handler - Crating 602 Fountain Pkwy, Grand Prairie, TX 75050, USA Add …" at bounding box center [436, 207] width 678 height 365
click at [574, 213] on icon "Cross" at bounding box center [572, 213] width 10 height 10
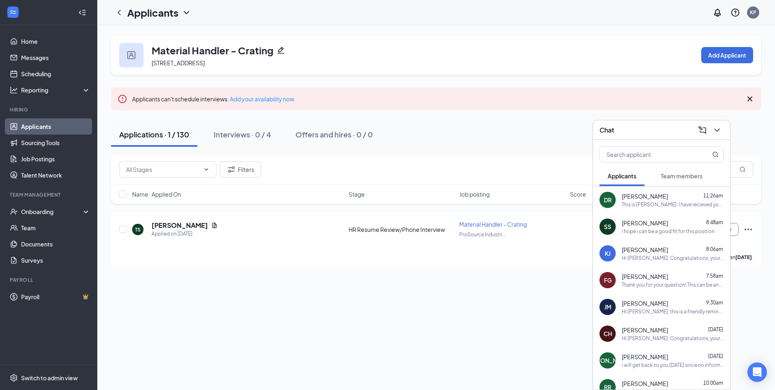
click at [715, 133] on icon "ChevronDown" at bounding box center [718, 130] width 10 height 10
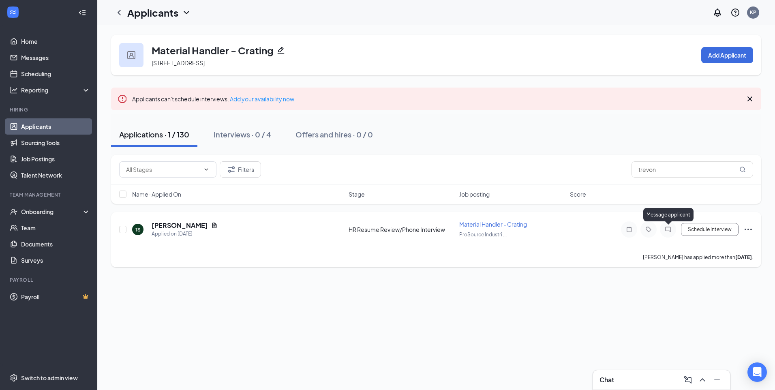
click at [670, 230] on icon "ChatInactive" at bounding box center [669, 229] width 10 height 6
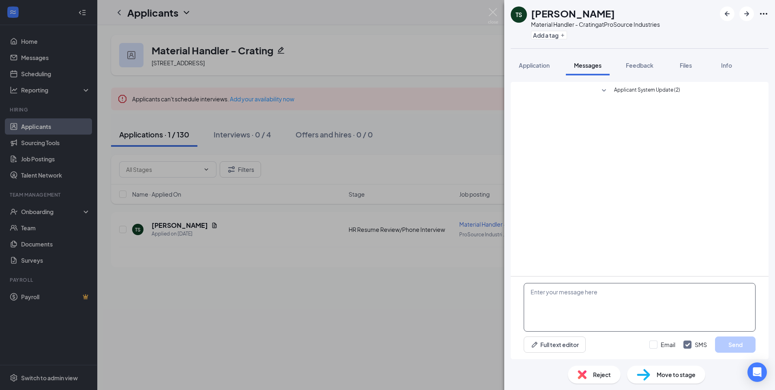
click at [598, 301] on textarea at bounding box center [640, 307] width 232 height 49
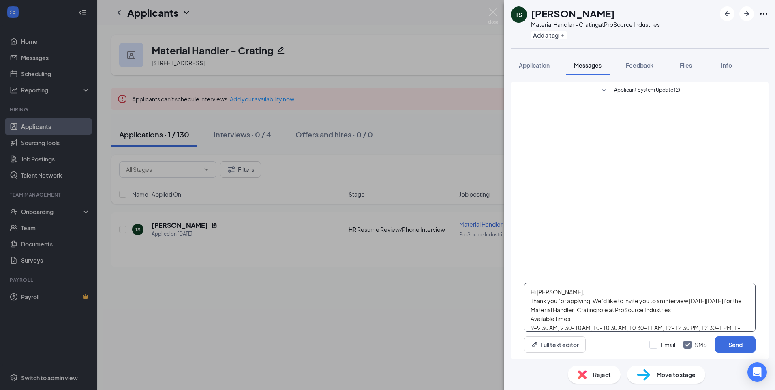
click at [552, 292] on textarea "Hi [PERSON_NAME], Thank you for applying! We’d like to invite you to an intervi…" at bounding box center [640, 307] width 232 height 49
click at [550, 290] on textarea "Hi Timothy, Thank you for applying! We’d like to invite you to an interview on …" at bounding box center [640, 307] width 232 height 49
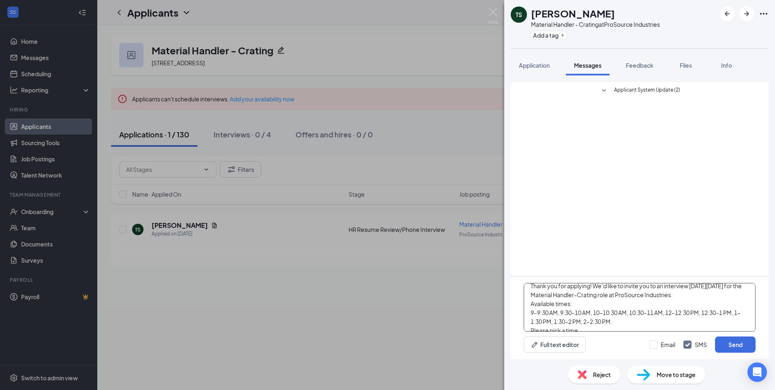
scroll to position [23, 0]
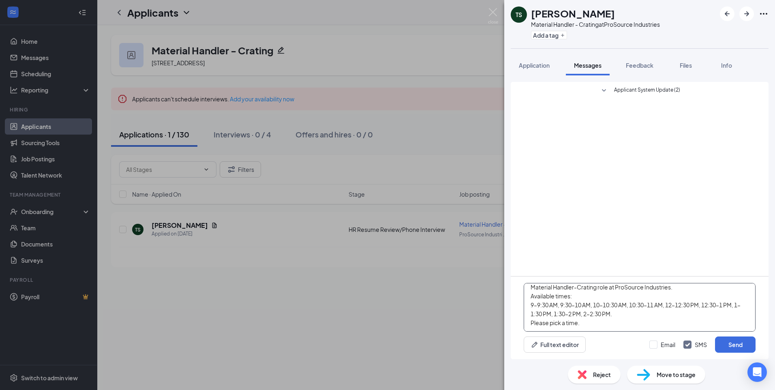
drag, startPoint x: 561, startPoint y: 304, endPoint x: 629, endPoint y: 306, distance: 68.6
click at [629, 306] on textarea "Hi Trevon, Thank you for applying! We’d like to invite you to an interview on W…" at bounding box center [640, 307] width 232 height 49
drag, startPoint x: 669, startPoint y: 305, endPoint x: 728, endPoint y: 306, distance: 58.4
click at [728, 306] on textarea "Hi Trevon, Thank you for applying! We’d like to invite you to an interview on W…" at bounding box center [640, 307] width 232 height 49
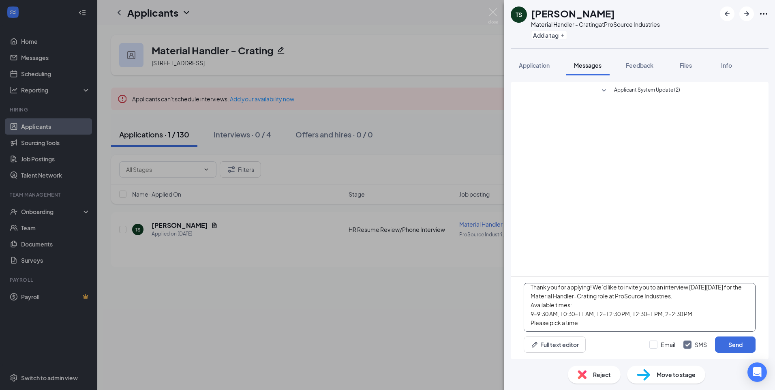
type textarea "Hi [PERSON_NAME], Thank you for applying! We’d like to invite you to an intervi…"
click at [728, 343] on button "Send" at bounding box center [735, 345] width 41 height 16
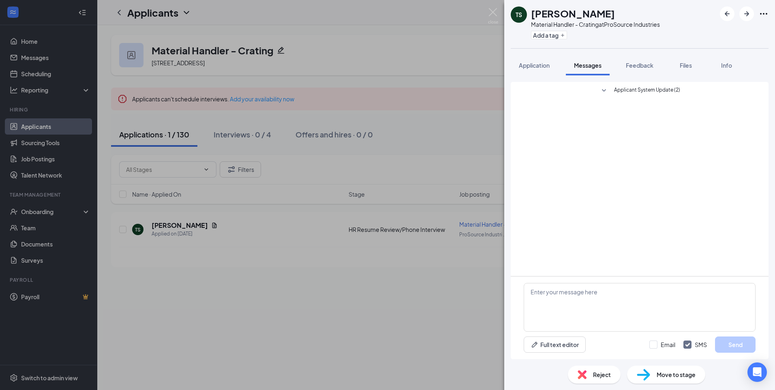
scroll to position [0, 0]
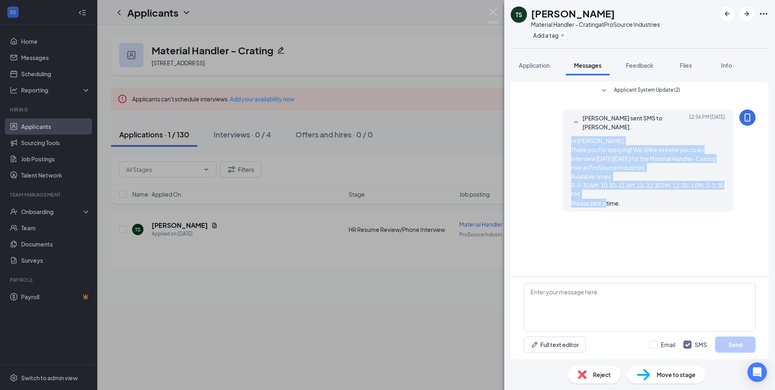
drag, startPoint x: 634, startPoint y: 201, endPoint x: 561, endPoint y: 140, distance: 95.3
click at [561, 140] on div "Kasie Pham sent SMS to Trevon Sanders. Today 12:56 PM Hi Trevon, Thank you for …" at bounding box center [640, 163] width 232 height 106
drag, startPoint x: 561, startPoint y: 140, endPoint x: 580, endPoint y: 161, distance: 27.9
copy span "Hi [PERSON_NAME], Thank you for applying! We’d like to invite you to an intervi…"
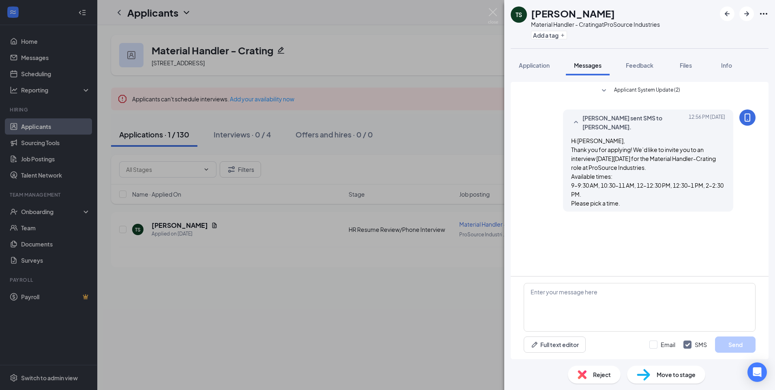
click at [481, 7] on div "TS Trevon Sanders Material Handler - Crating at ProSource Industries Add a tag …" at bounding box center [387, 195] width 775 height 390
click at [493, 13] on img at bounding box center [493, 16] width 10 height 16
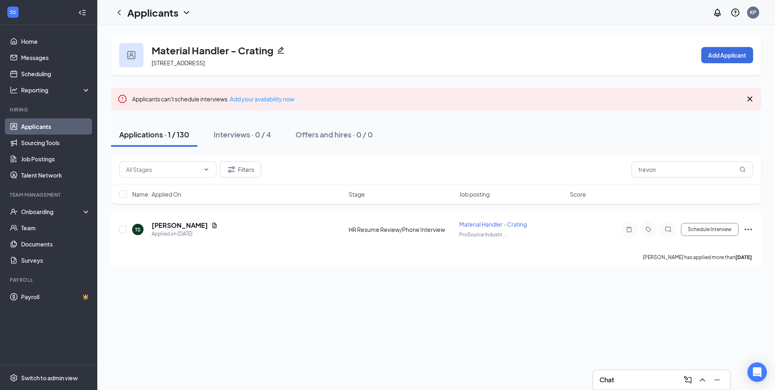
click at [622, 378] on div "Chat" at bounding box center [662, 380] width 124 height 13
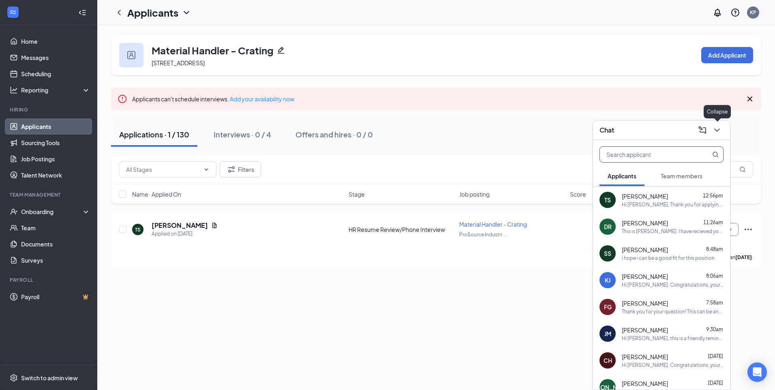
drag, startPoint x: 720, startPoint y: 127, endPoint x: 714, endPoint y: 154, distance: 27.5
click at [723, 125] on div at bounding box center [716, 130] width 15 height 13
click at [714, 128] on icon "ChevronDown" at bounding box center [718, 130] width 10 height 10
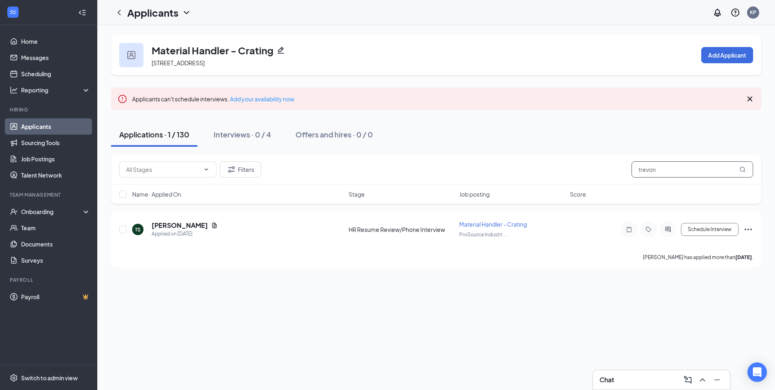
click at [691, 171] on input "trevon" at bounding box center [693, 169] width 122 height 16
type input "Joel Fern"
click at [669, 232] on icon "ChatInactive" at bounding box center [669, 229] width 10 height 6
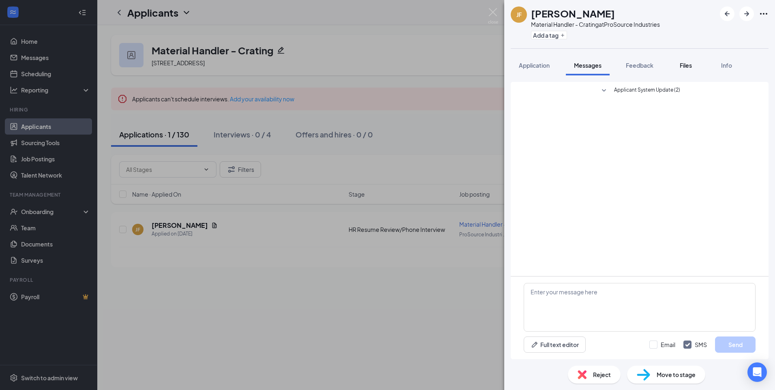
click at [676, 69] on button "Files" at bounding box center [686, 65] width 32 height 20
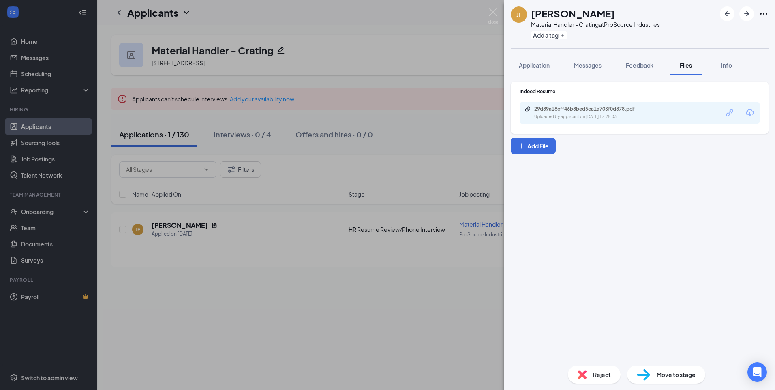
click at [618, 121] on div "29d89a18cff46b8bed5ca1a703f0d878.pdf Uploaded by applicant on Aug 04, 2025 at 1…" at bounding box center [640, 112] width 240 height 21
click at [619, 116] on div "Uploaded by applicant on Aug 04, 2025 at 17:25:03" at bounding box center [596, 117] width 122 height 6
click at [498, 13] on img at bounding box center [493, 16] width 10 height 16
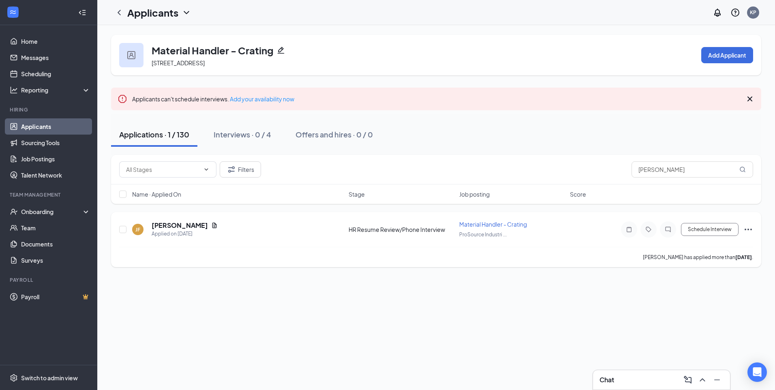
click at [666, 237] on div at bounding box center [668, 229] width 16 height 16
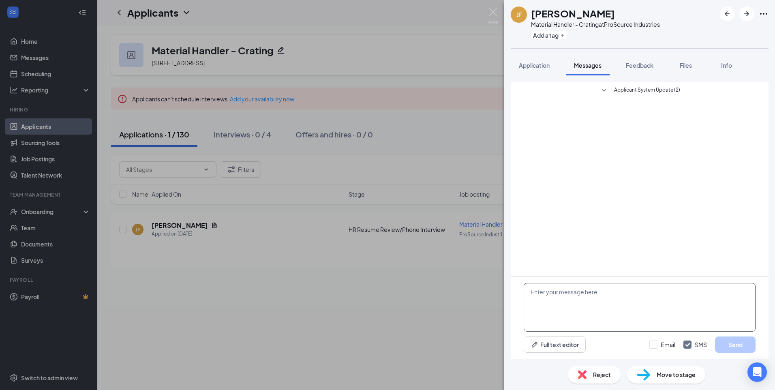
click at [593, 302] on textarea at bounding box center [640, 307] width 232 height 49
paste textarea "Hi [PERSON_NAME], Thank you for applying! We’d like to invite you to an intervi…"
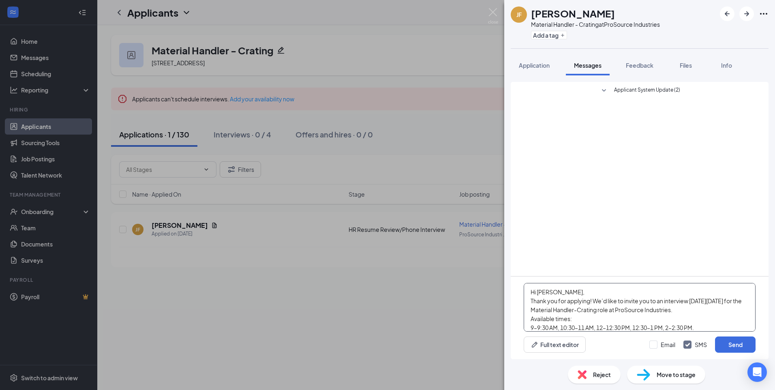
click at [545, 292] on textarea "Hi [PERSON_NAME], Thank you for applying! We’d like to invite you to an intervi…" at bounding box center [640, 307] width 232 height 49
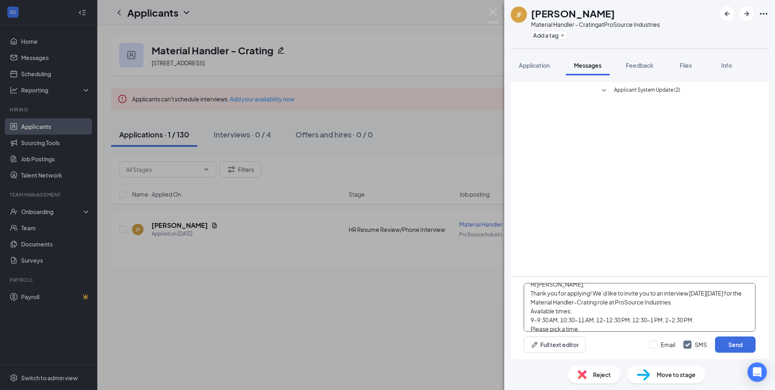
scroll to position [14, 0]
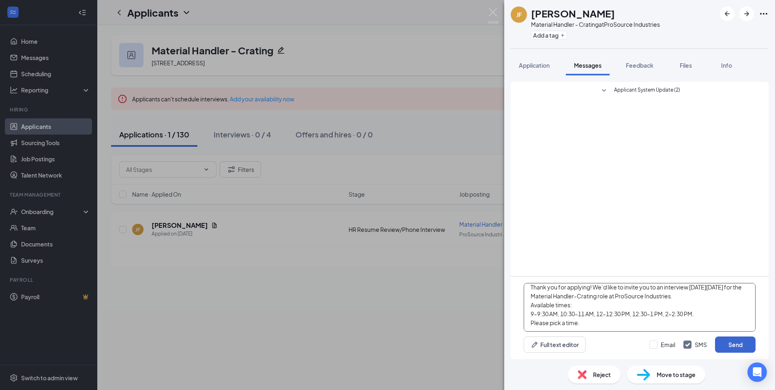
type textarea "Hi [PERSON_NAME], Thank you for applying! We’d like to invite you to an intervi…"
click at [726, 341] on button "Send" at bounding box center [735, 345] width 41 height 16
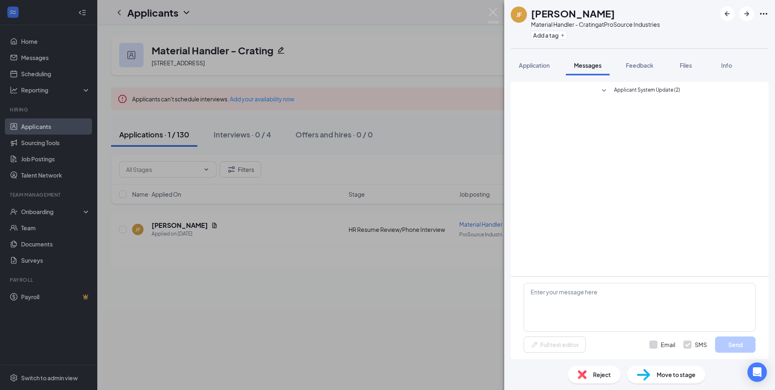
scroll to position [0, 0]
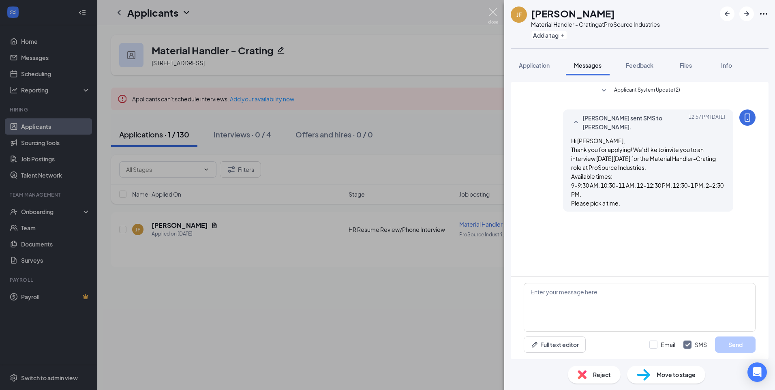
click at [496, 16] on img at bounding box center [493, 16] width 10 height 16
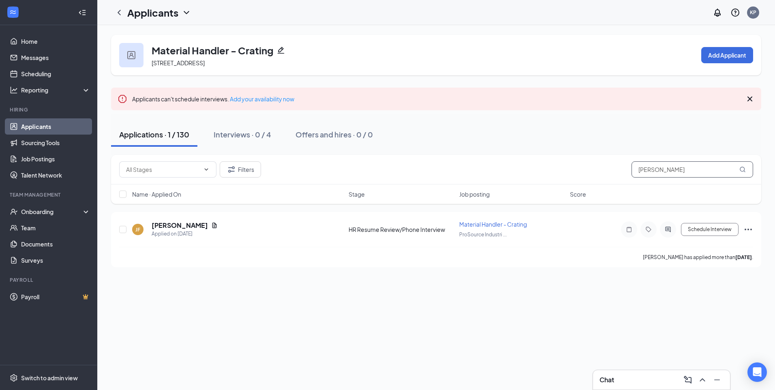
click at [679, 164] on input "Joel Fern" at bounding box center [693, 169] width 122 height 16
click at [674, 170] on input "Joel Fern" at bounding box center [693, 169] width 122 height 16
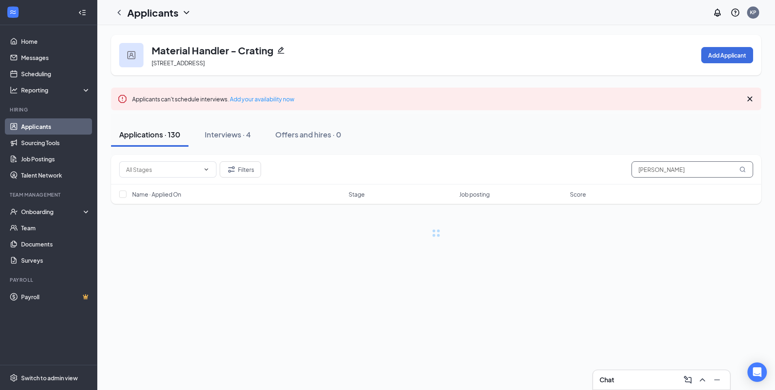
click at [655, 174] on input "Donal fields" at bounding box center [693, 169] width 122 height 16
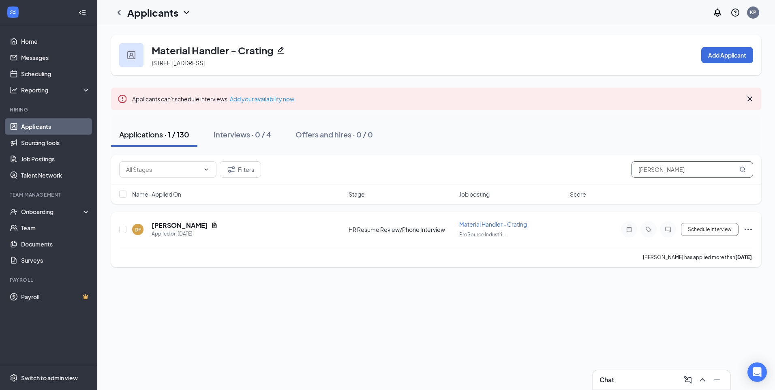
type input "Donald fields"
click at [668, 232] on icon "ChatInactive" at bounding box center [669, 229] width 10 height 6
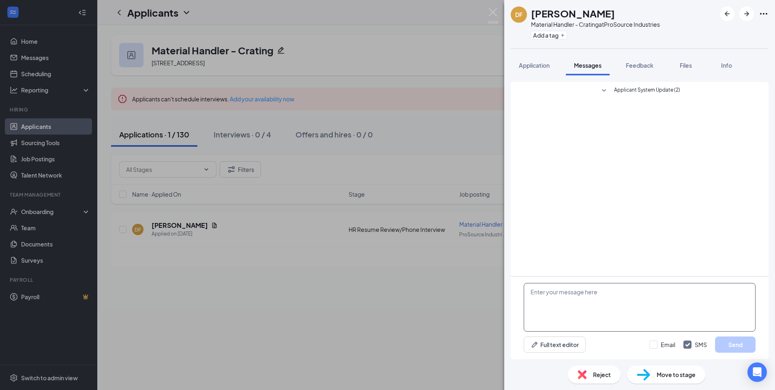
click at [623, 307] on textarea at bounding box center [640, 307] width 232 height 49
paste textarea "Hi [PERSON_NAME], Thank you for applying! We’d like to invite you to an intervi…"
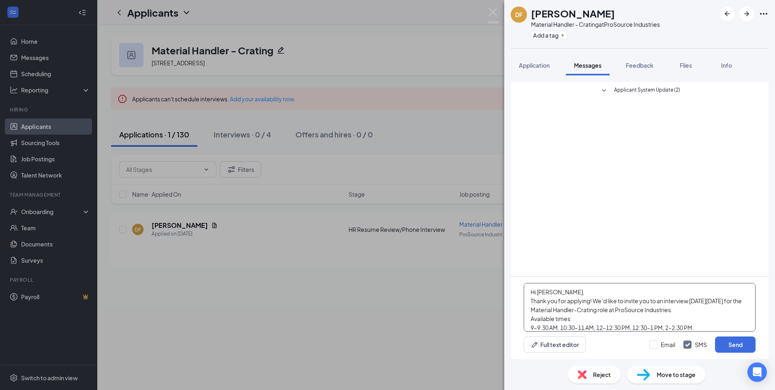
scroll to position [9, 0]
click at [548, 292] on textarea "Hi [PERSON_NAME], Thank you for applying! We’d like to invite you to an intervi…" at bounding box center [640, 307] width 232 height 49
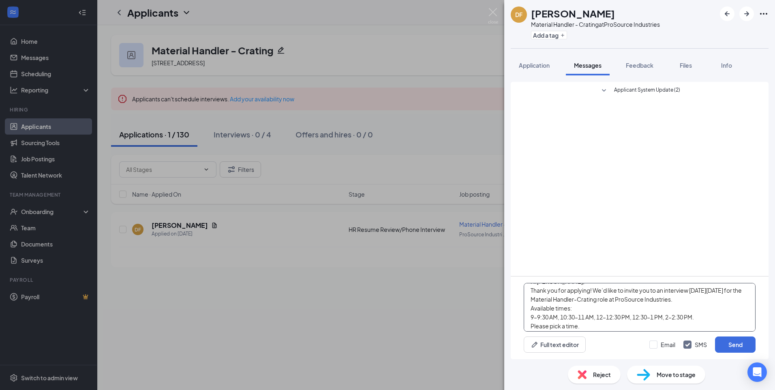
scroll to position [14, 0]
type textarea "Hi [PERSON_NAME], Thank you for applying! We’d like to invite you to an intervi…"
click at [726, 346] on button "Send" at bounding box center [735, 345] width 41 height 16
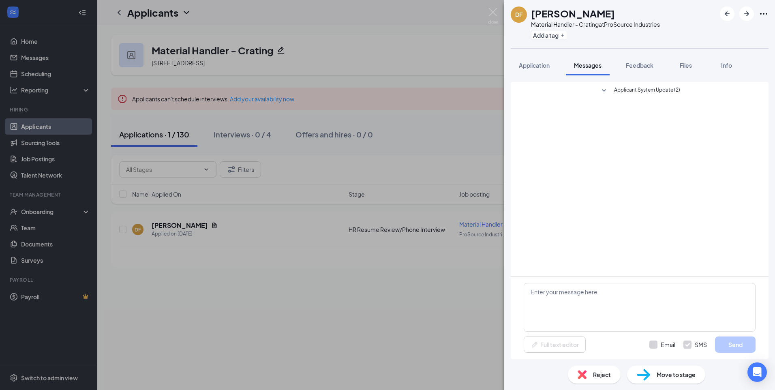
scroll to position [0, 0]
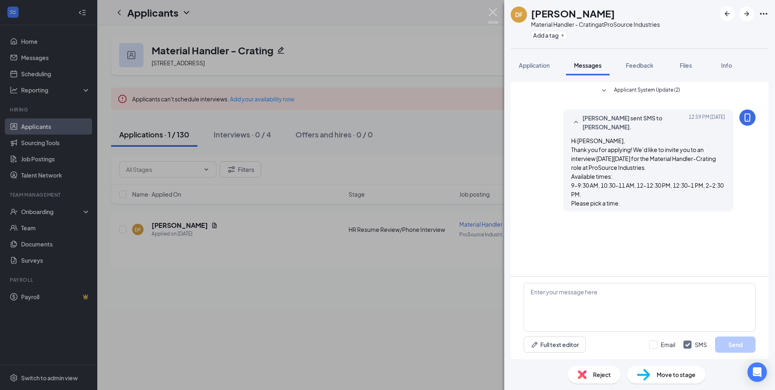
click at [489, 8] on img at bounding box center [493, 16] width 10 height 16
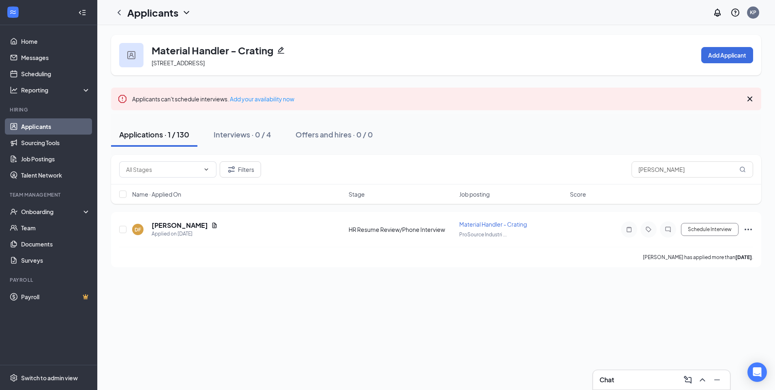
click at [628, 384] on div "Chat" at bounding box center [662, 380] width 124 height 13
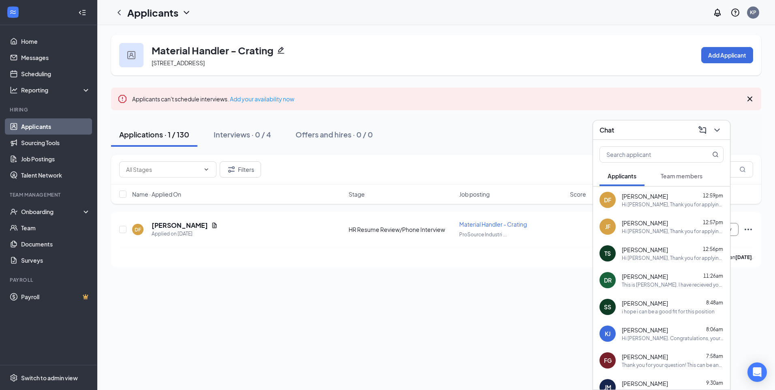
click at [651, 226] on span "[PERSON_NAME]" at bounding box center [645, 223] width 46 height 8
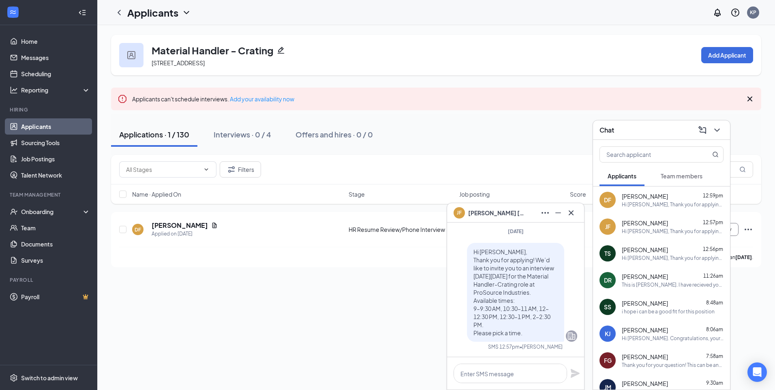
click at [574, 215] on icon "Cross" at bounding box center [572, 213] width 10 height 10
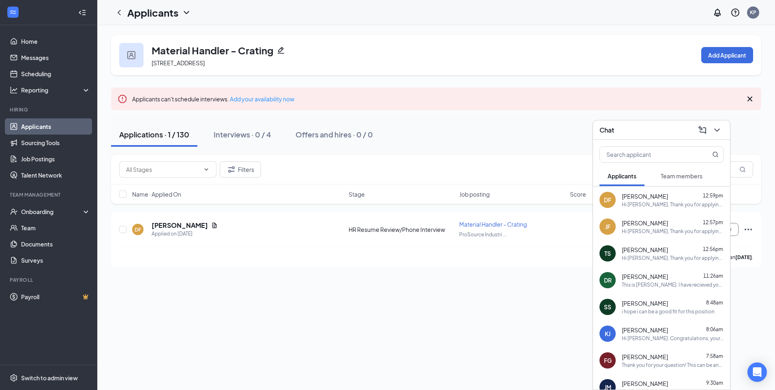
click at [646, 260] on div "Hi [PERSON_NAME], Thank you for applying! We’d like to invite you to an intervi…" at bounding box center [673, 258] width 102 height 7
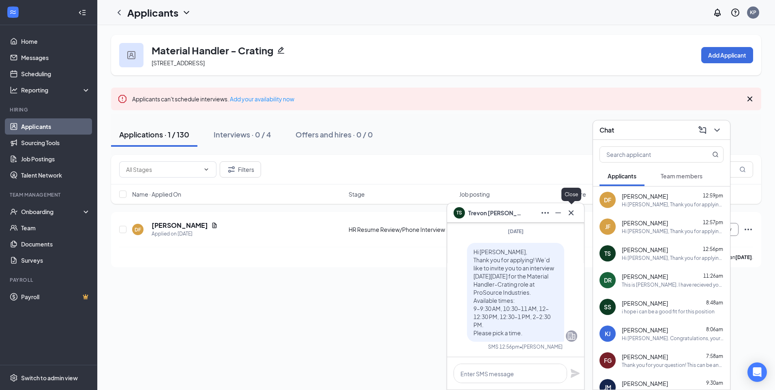
click at [576, 217] on icon "Cross" at bounding box center [572, 213] width 10 height 10
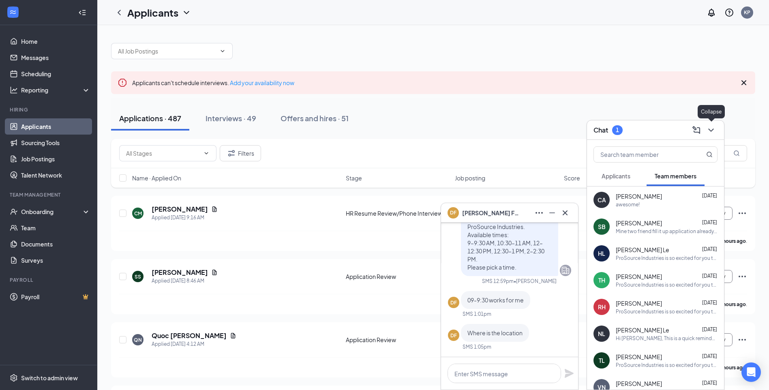
click at [715, 134] on icon "ChevronDown" at bounding box center [712, 130] width 10 height 10
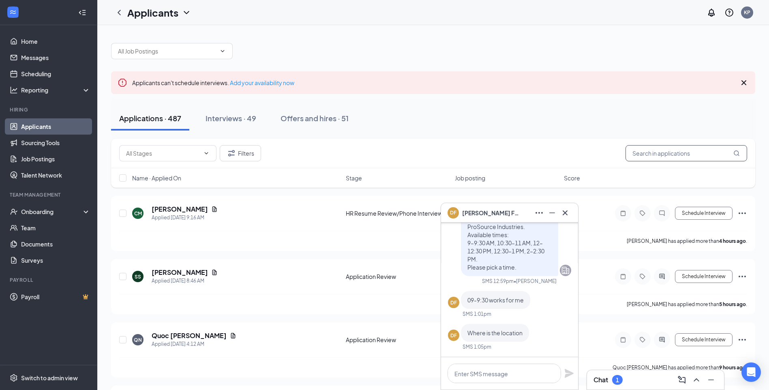
click at [686, 153] on input "text" at bounding box center [687, 153] width 122 height 16
click at [168, 59] on span at bounding box center [172, 51] width 122 height 16
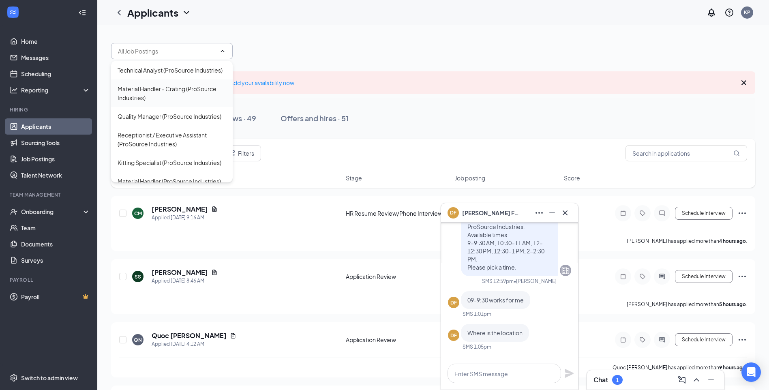
click at [182, 102] on div "Material Handler - Crating (ProSource Industries)" at bounding box center [172, 93] width 109 height 18
type input "Material Handler - Crating (ProSource Industries)"
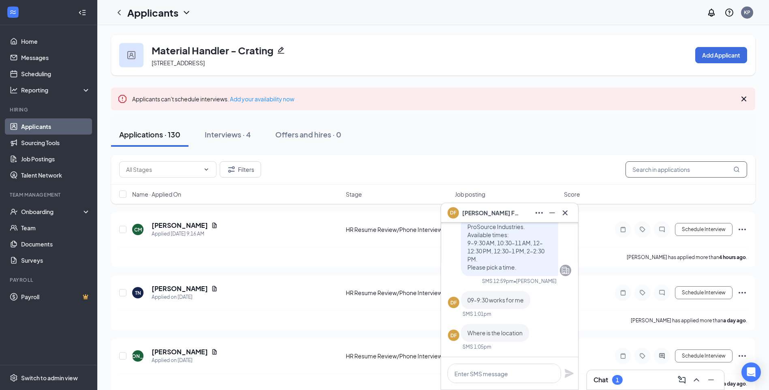
click at [663, 172] on input "text" at bounding box center [687, 169] width 122 height 16
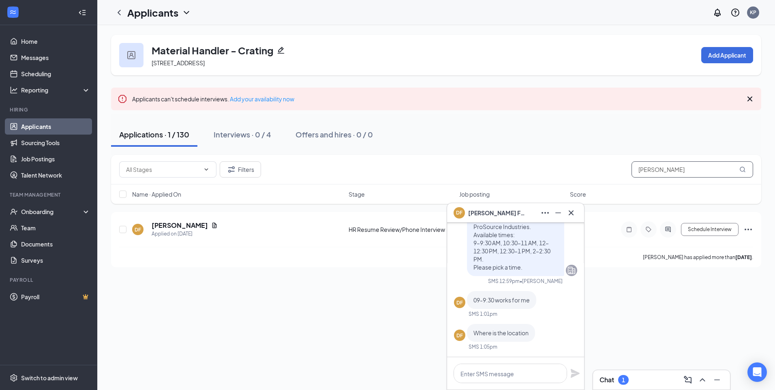
type input "donald fields"
click at [634, 381] on div "Chat 1" at bounding box center [662, 380] width 124 height 13
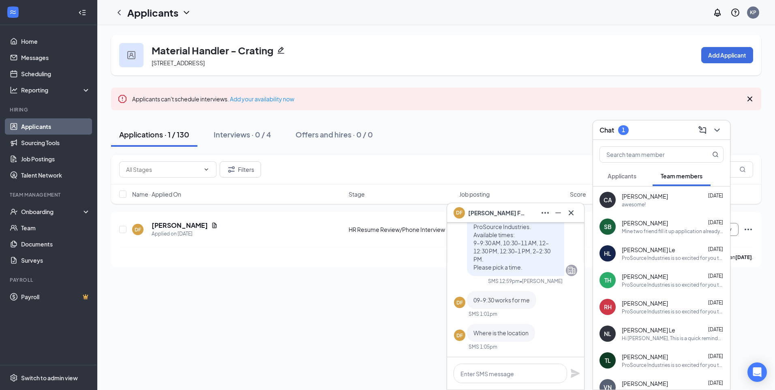
click at [633, 177] on span "Applicants" at bounding box center [622, 175] width 29 height 7
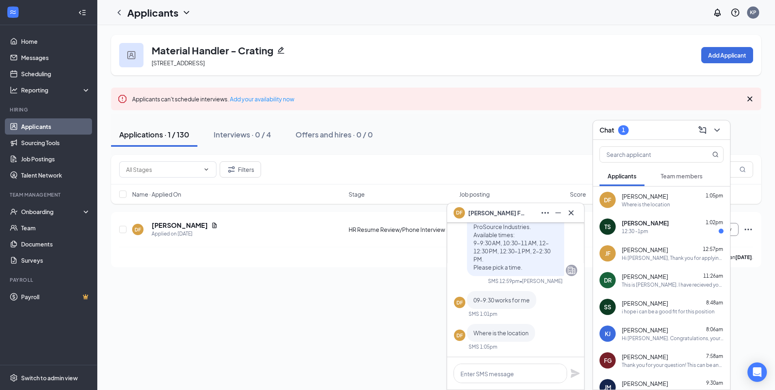
click at [671, 136] on div "Chat 1" at bounding box center [662, 130] width 124 height 13
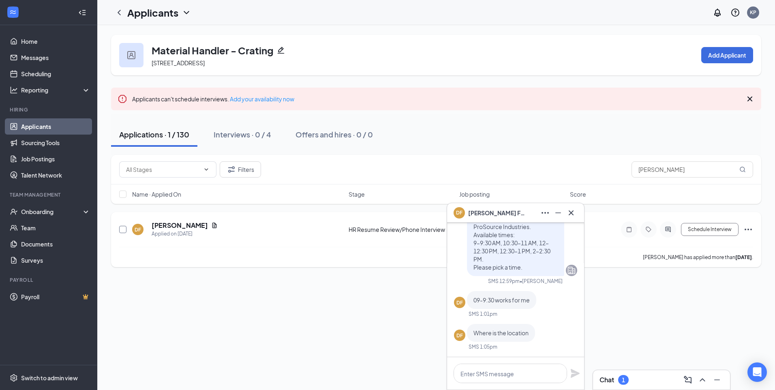
click at [123, 230] on input "checkbox" at bounding box center [122, 229] width 7 height 7
checkbox input "true"
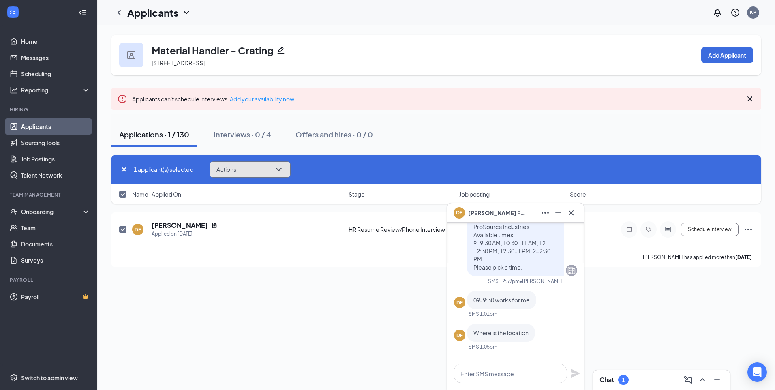
click at [286, 171] on button "Actions" at bounding box center [250, 169] width 81 height 16
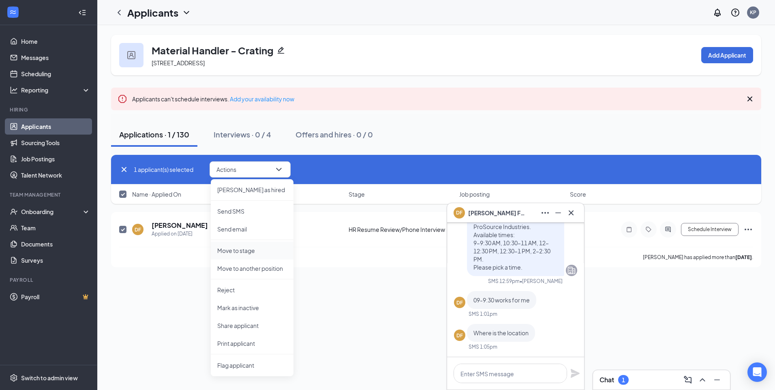
click at [265, 254] on p "Move to stage" at bounding box center [252, 251] width 70 height 8
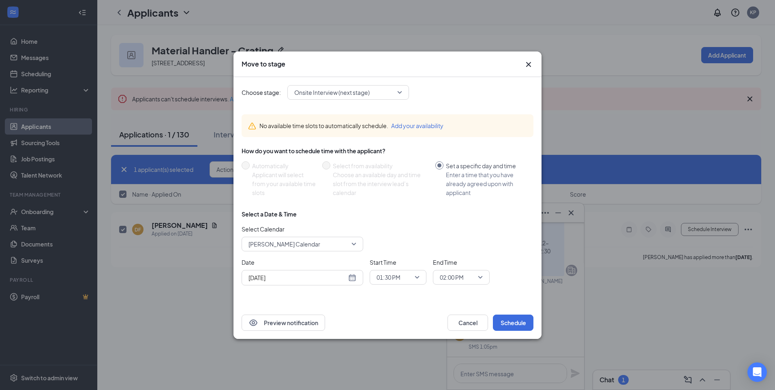
click at [524, 67] on div "Move to stage" at bounding box center [388, 64] width 292 height 9
click at [525, 65] on icon "Cross" at bounding box center [529, 65] width 10 height 10
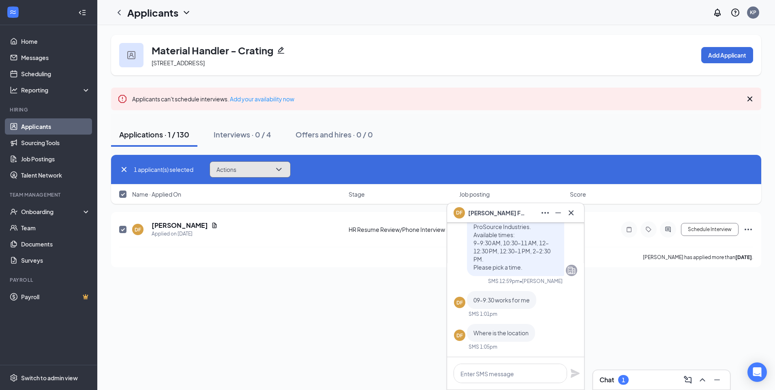
click at [277, 170] on icon "ChevronDown" at bounding box center [279, 170] width 10 height 10
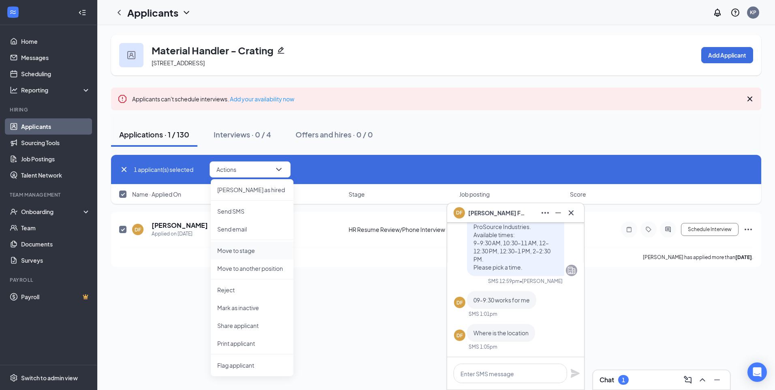
click at [254, 247] on p "Move to stage" at bounding box center [252, 251] width 70 height 8
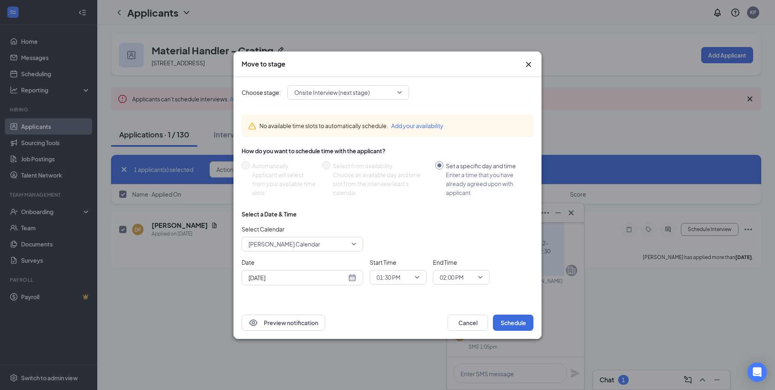
click at [353, 249] on span "Kasie Pham's Calendar" at bounding box center [303, 244] width 108 height 12
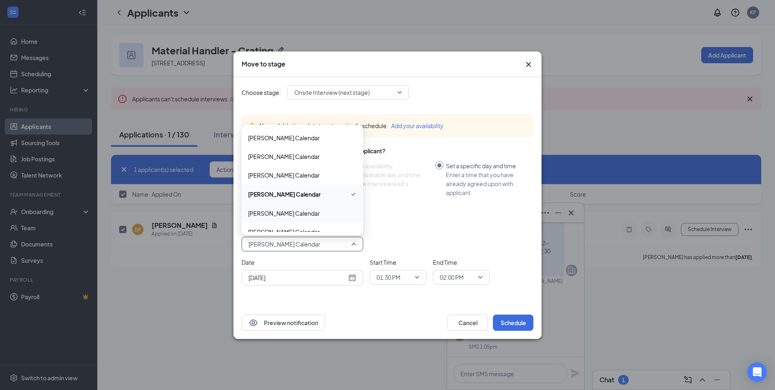
scroll to position [65, 0]
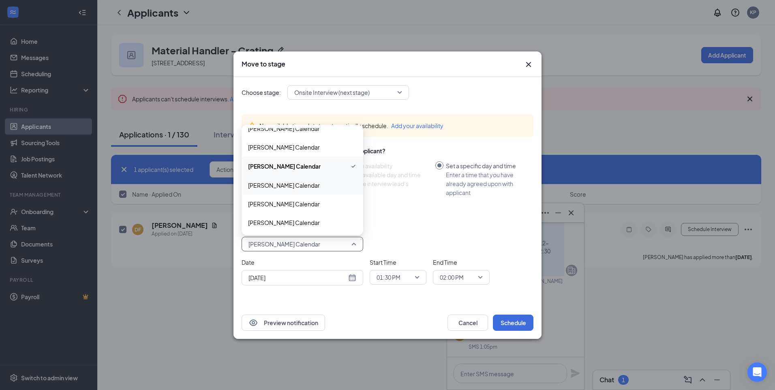
click at [310, 187] on span "Savannah Tran's Calendar" at bounding box center [284, 185] width 72 height 9
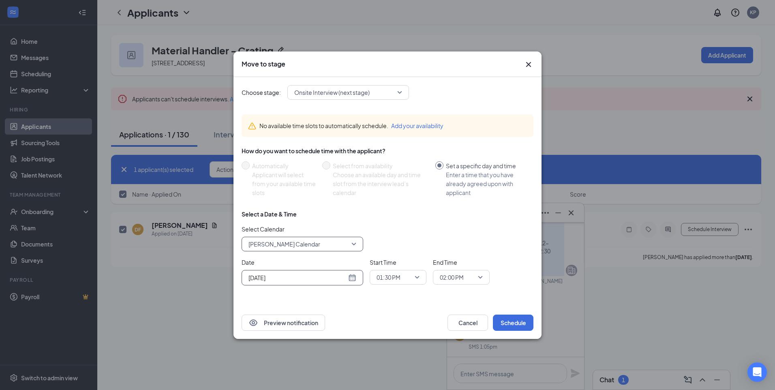
click at [353, 277] on div "Aug 26, 2025" at bounding box center [303, 277] width 108 height 9
type input "Aug 27, 2025"
click at [296, 247] on div "27" at bounding box center [298, 247] width 10 height 10
click at [414, 276] on span "01:30 PM" at bounding box center [398, 277] width 43 height 12
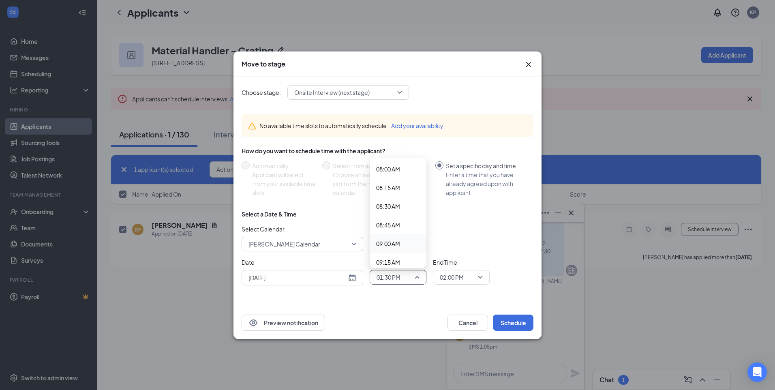
click at [400, 243] on span "09:00 AM" at bounding box center [388, 243] width 24 height 9
click at [473, 275] on span "02:00 PM" at bounding box center [458, 277] width 36 height 12
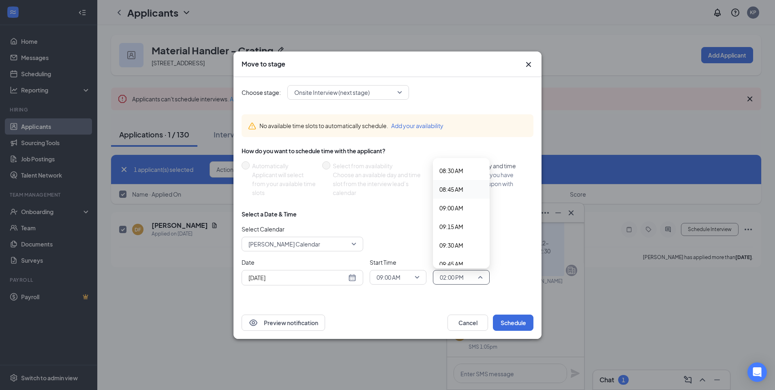
scroll to position [676, 0]
click at [460, 206] on span "09:30 AM" at bounding box center [452, 203] width 24 height 9
click at [509, 321] on button "Schedule" at bounding box center [513, 323] width 41 height 16
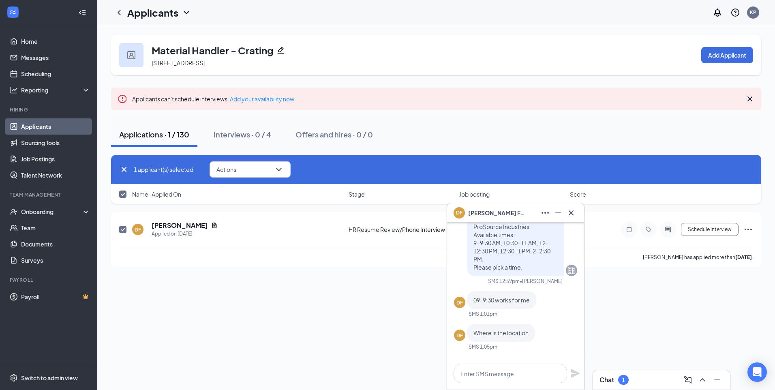
checkbox input "false"
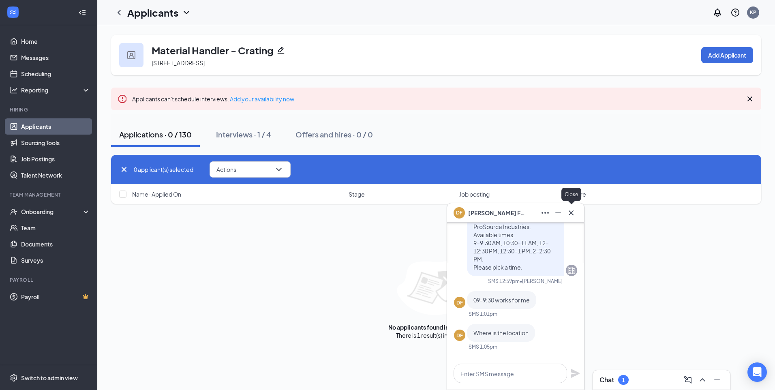
click at [573, 214] on icon "Cross" at bounding box center [571, 212] width 5 height 5
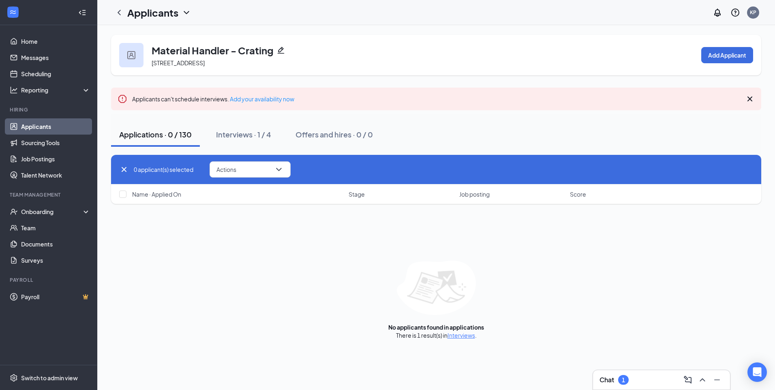
click at [662, 378] on div "Chat 1" at bounding box center [662, 380] width 124 height 13
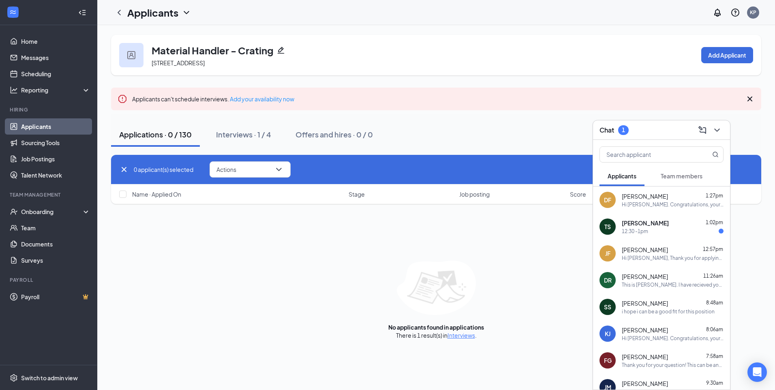
click at [627, 200] on span "[PERSON_NAME]" at bounding box center [645, 196] width 46 height 8
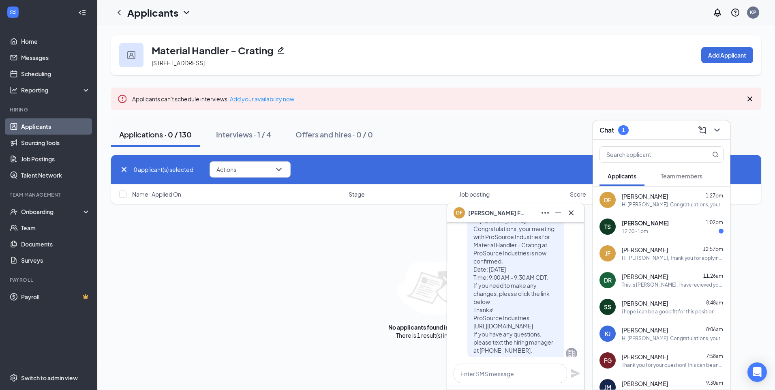
scroll to position [0, 0]
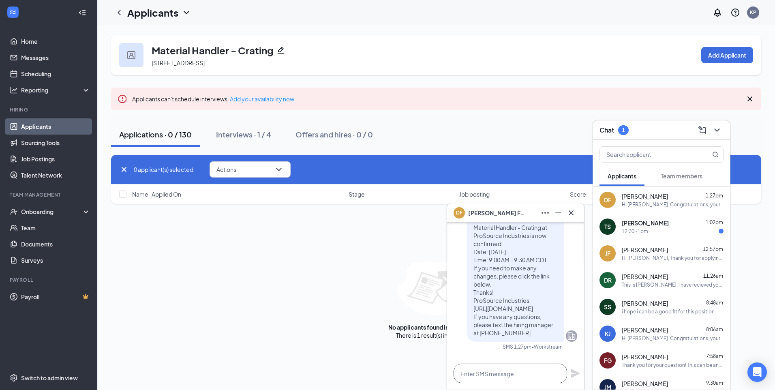
click at [514, 376] on textarea at bounding box center [511, 373] width 114 height 19
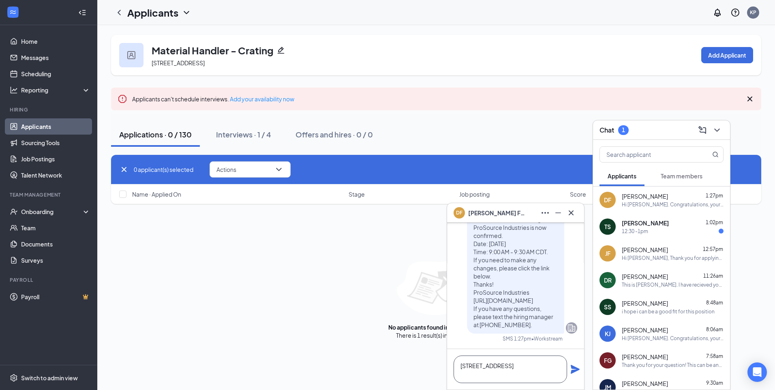
type textarea "[STREET_ADDRESS]"
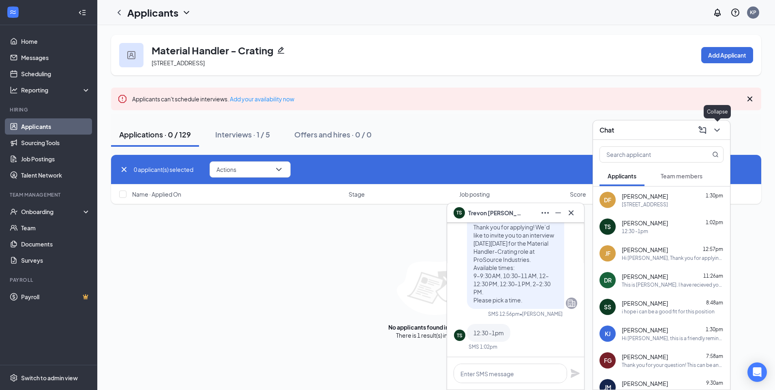
click at [720, 129] on icon "ChevronDown" at bounding box center [718, 130] width 10 height 10
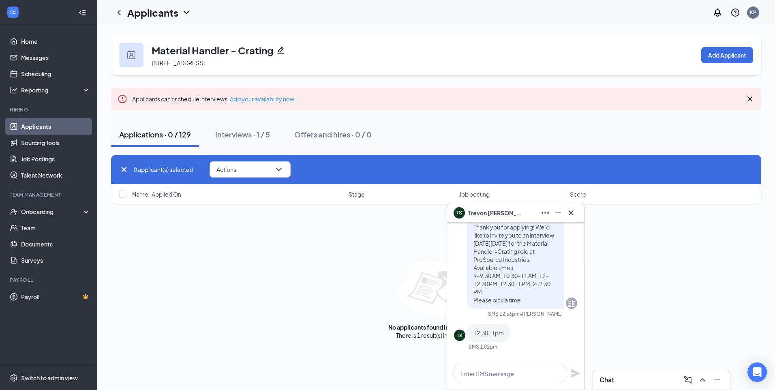
click at [640, 389] on div "Chat" at bounding box center [661, 379] width 137 height 19
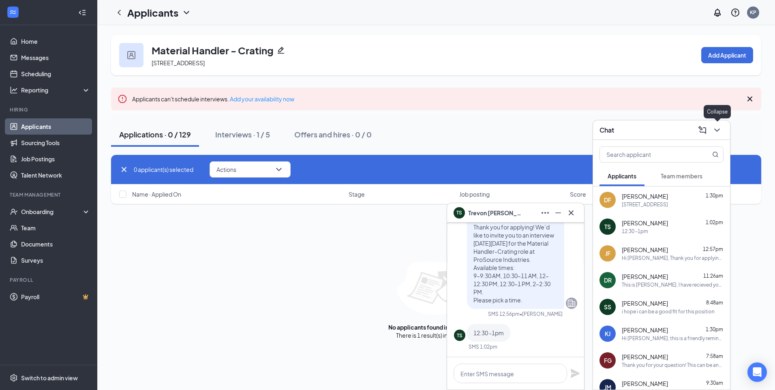
click at [715, 130] on icon "ChevronDown" at bounding box center [718, 130] width 10 height 10
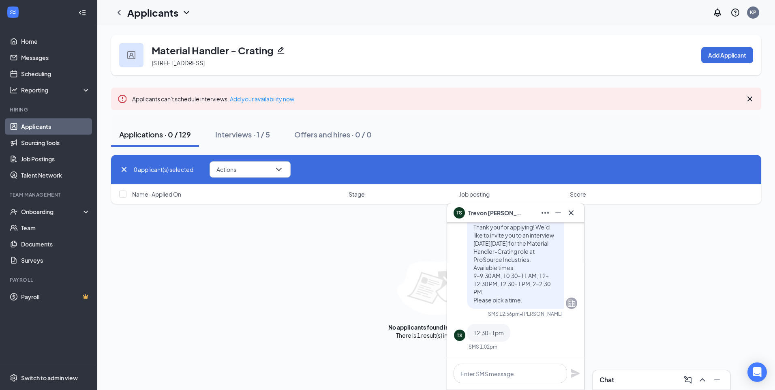
click at [168, 136] on div "Applications · 0 / 129" at bounding box center [155, 134] width 72 height 10
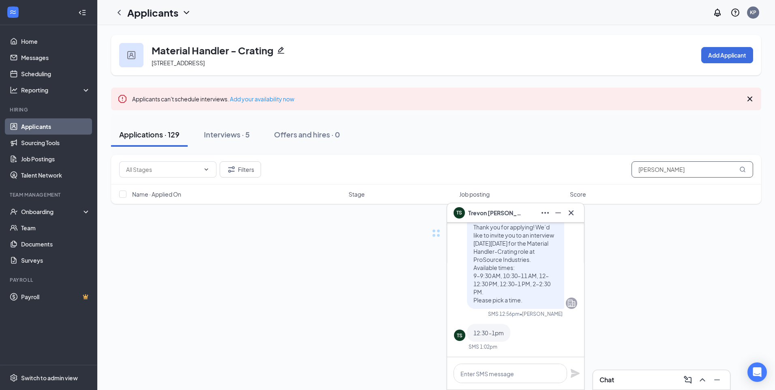
click at [664, 170] on input "donald fields" at bounding box center [693, 169] width 122 height 16
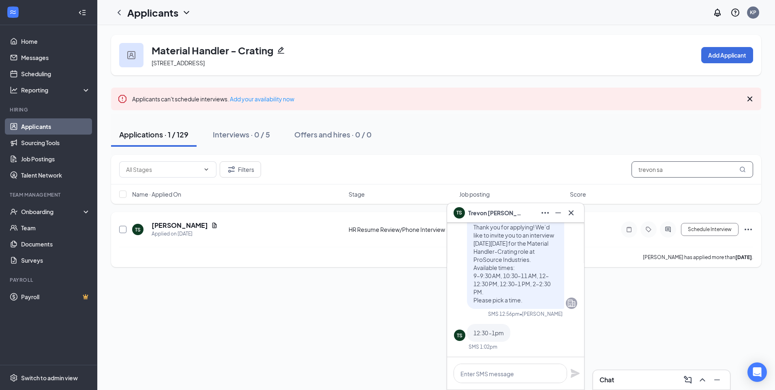
type input "trevon sa"
click at [122, 228] on input "checkbox" at bounding box center [122, 229] width 7 height 7
checkbox input "true"
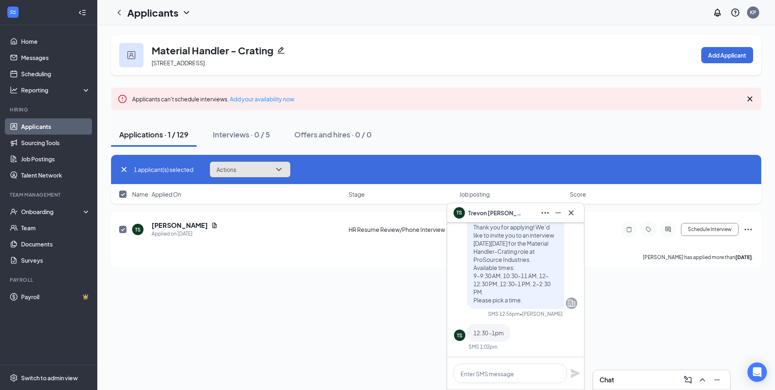
click at [279, 169] on icon "ChevronDown" at bounding box center [278, 169] width 5 height 3
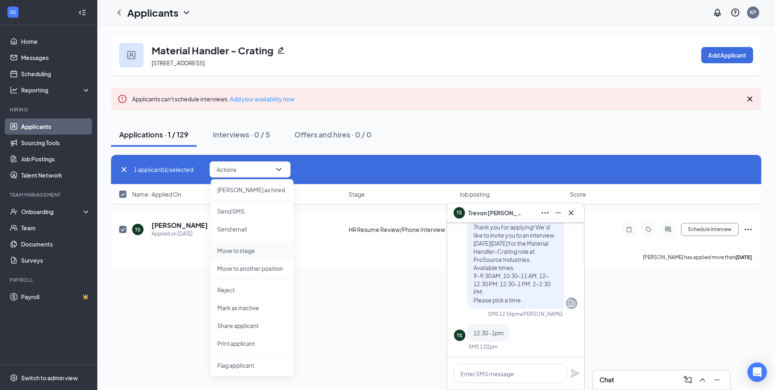
click at [266, 251] on p "Move to stage" at bounding box center [252, 251] width 70 height 8
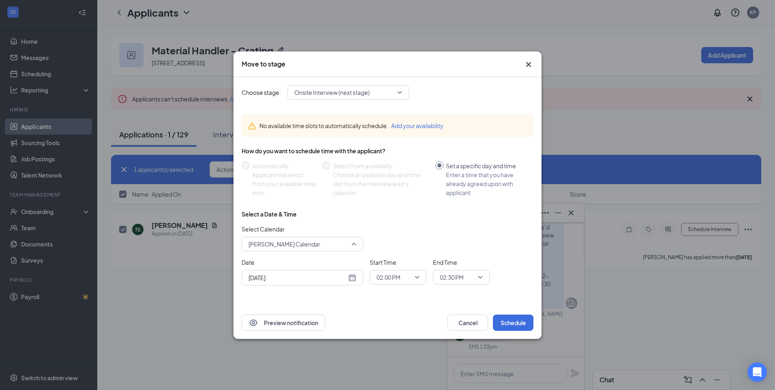
click at [333, 243] on span "Kasie Pham's Calendar" at bounding box center [299, 244] width 101 height 12
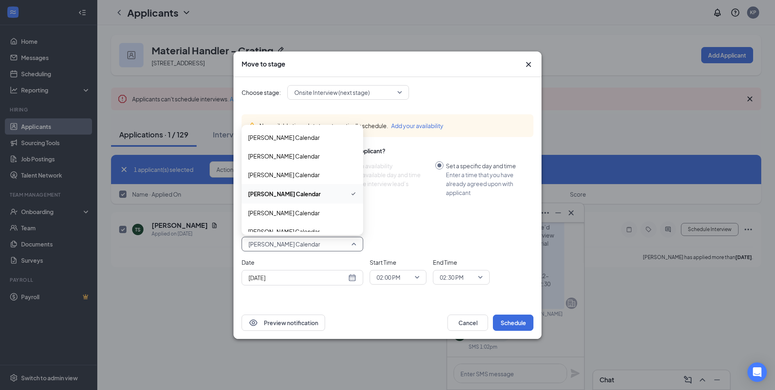
scroll to position [49, 0]
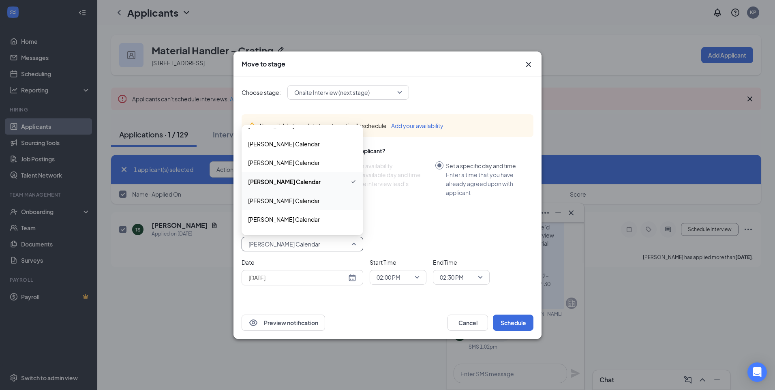
click at [328, 205] on div "Savannah Tran's Calendar" at bounding box center [303, 200] width 122 height 19
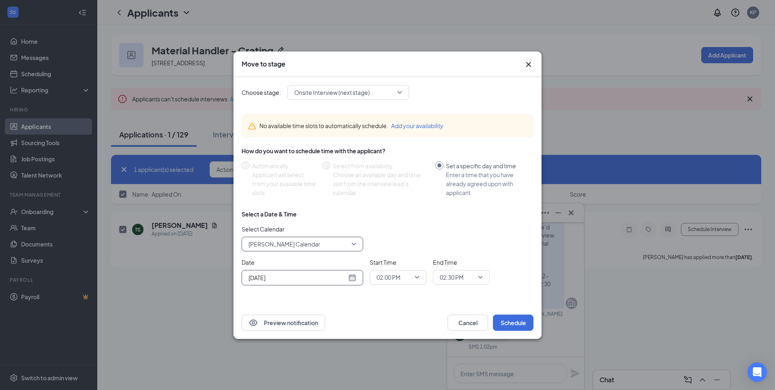
click at [348, 281] on div "Aug 26, 2025" at bounding box center [303, 277] width 108 height 9
type input "Aug 27, 2025"
click at [299, 245] on div "27" at bounding box center [298, 247] width 10 height 10
click at [416, 279] on span "02:00 PM" at bounding box center [398, 277] width 43 height 12
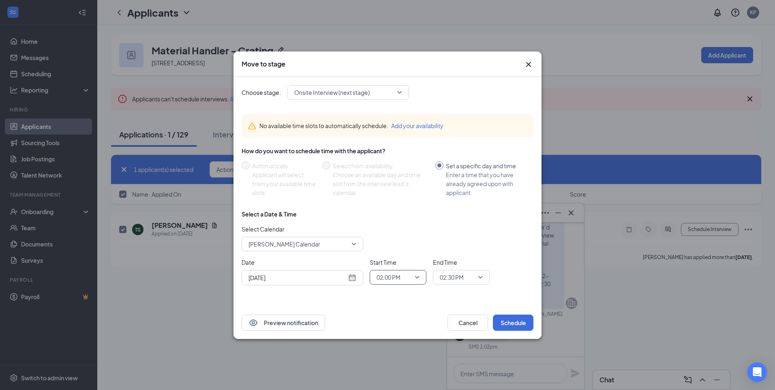
click at [397, 271] on span "02:00 PM" at bounding box center [389, 277] width 24 height 12
click at [400, 183] on span "12:30 PM" at bounding box center [388, 183] width 24 height 9
click at [468, 278] on span "02:30 PM" at bounding box center [458, 277] width 36 height 12
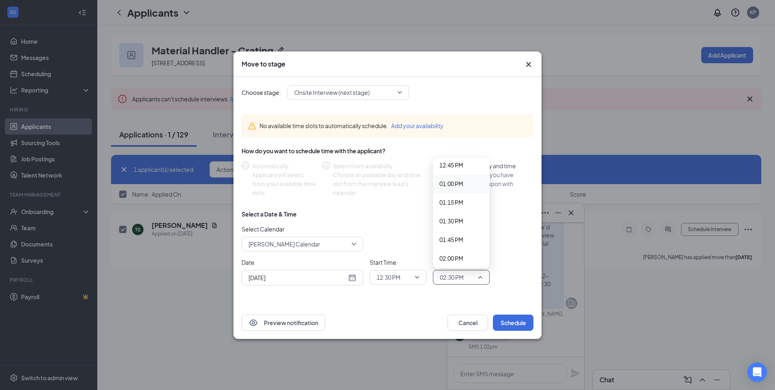
click at [465, 185] on span "01:00 PM" at bounding box center [462, 183] width 44 height 9
click at [505, 320] on button "Schedule" at bounding box center [513, 323] width 41 height 16
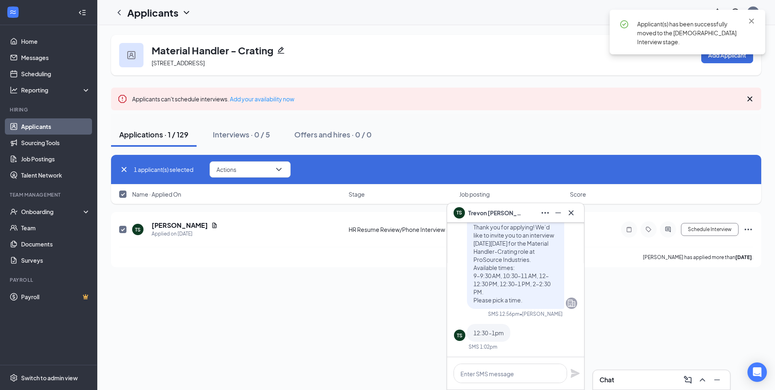
checkbox input "false"
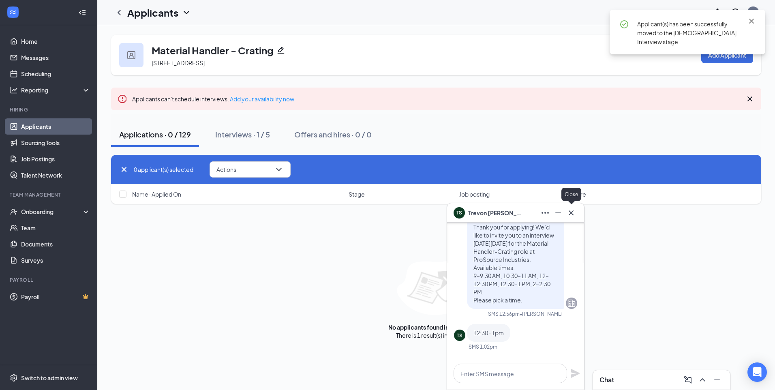
click at [567, 217] on icon "Cross" at bounding box center [572, 213] width 10 height 10
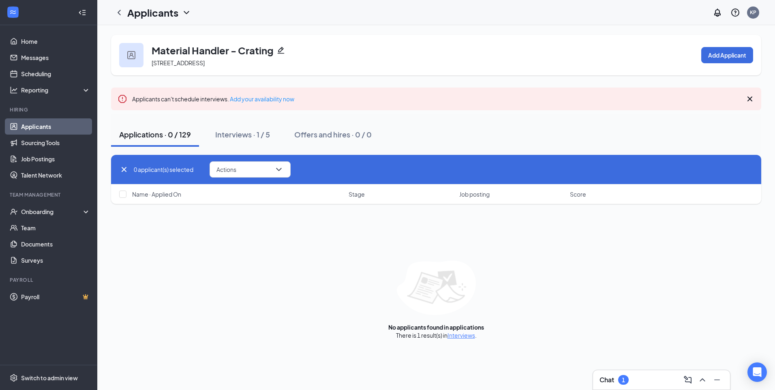
click at [628, 377] on div "1" at bounding box center [623, 380] width 11 height 10
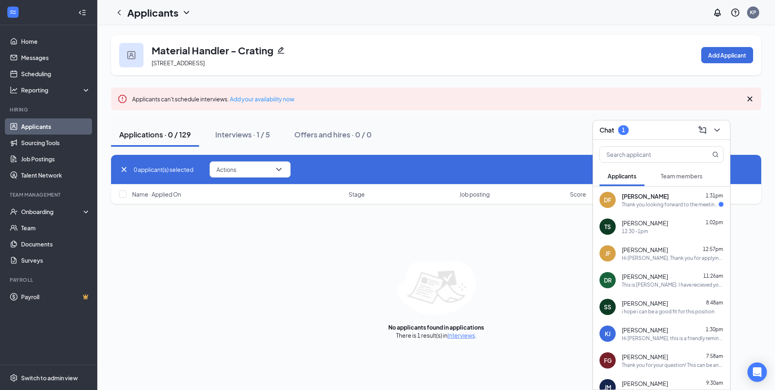
click at [675, 207] on div "Thank you looking forward to the meeting!" at bounding box center [670, 204] width 97 height 7
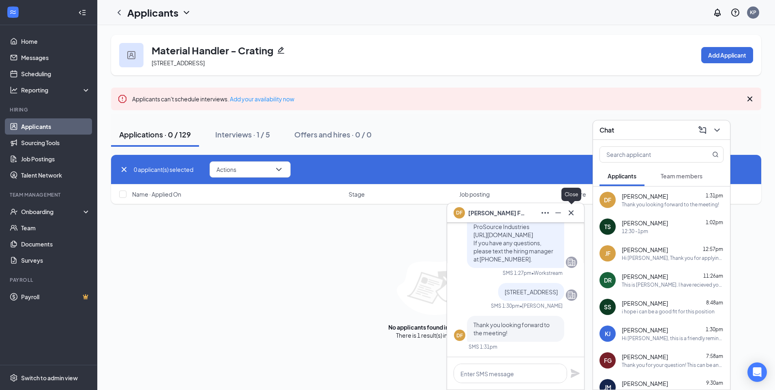
click at [576, 208] on icon "Cross" at bounding box center [572, 213] width 10 height 10
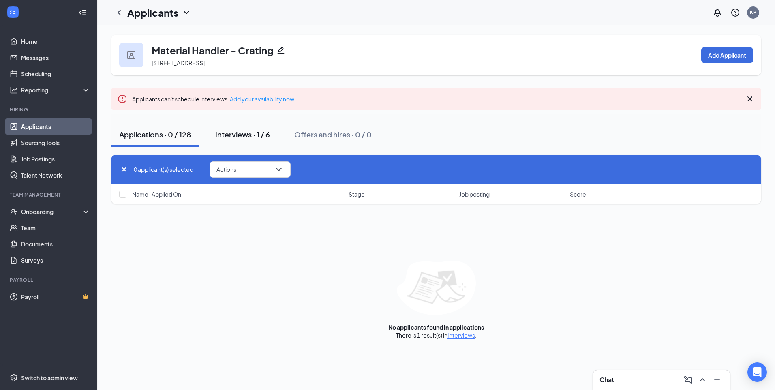
click at [272, 135] on button "Interviews · 1 / 6" at bounding box center [242, 134] width 71 height 24
